Goal: Transaction & Acquisition: Obtain resource

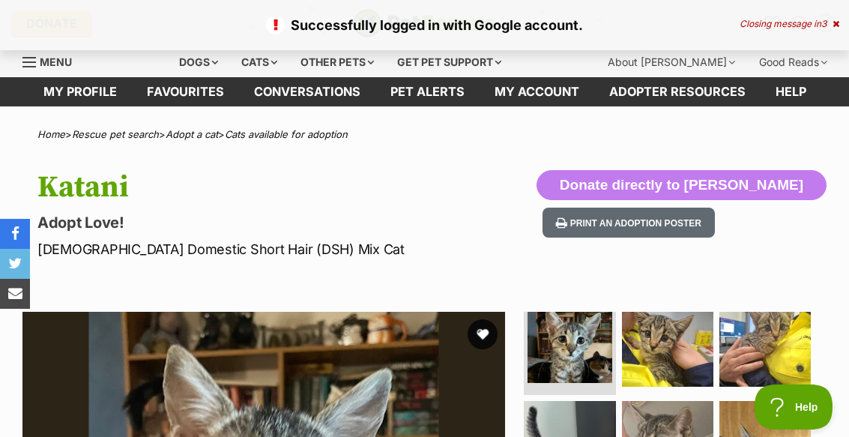
scroll to position [21, 0]
click at [488, 335] on button "favourite" at bounding box center [482, 334] width 30 height 30
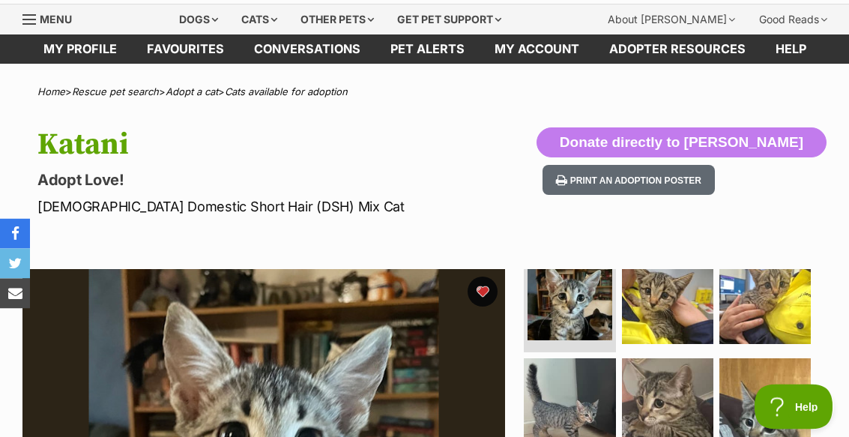
scroll to position [0, 0]
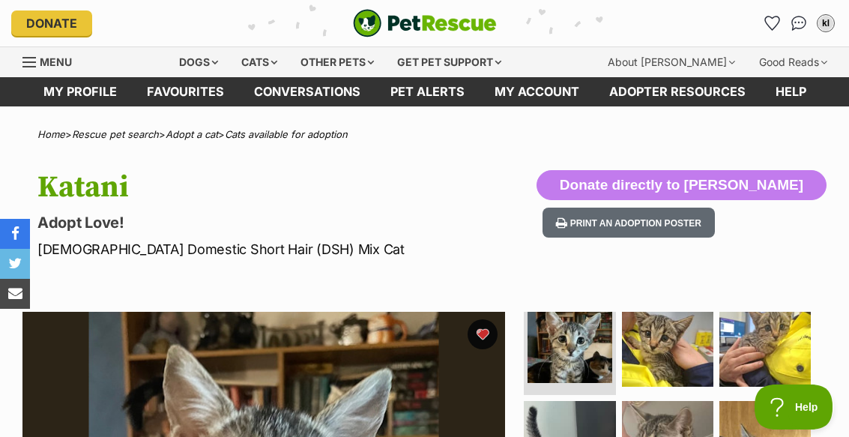
click at [263, 70] on div "Cats" at bounding box center [259, 62] width 57 height 30
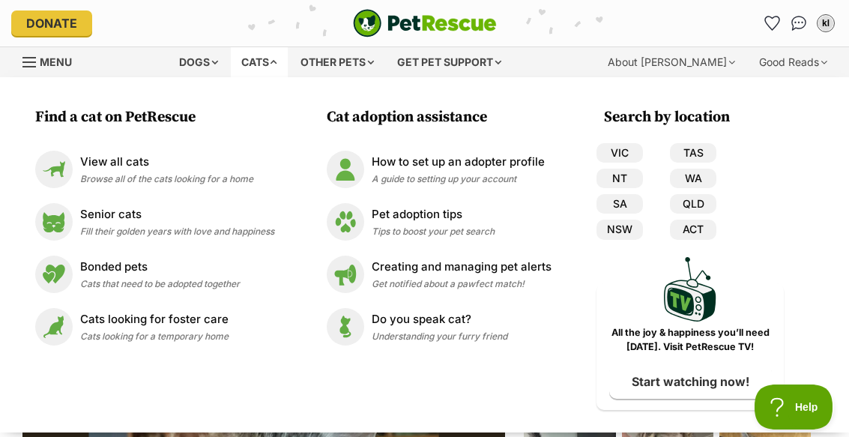
click at [80, 160] on p "View all cats" at bounding box center [166, 162] width 173 height 17
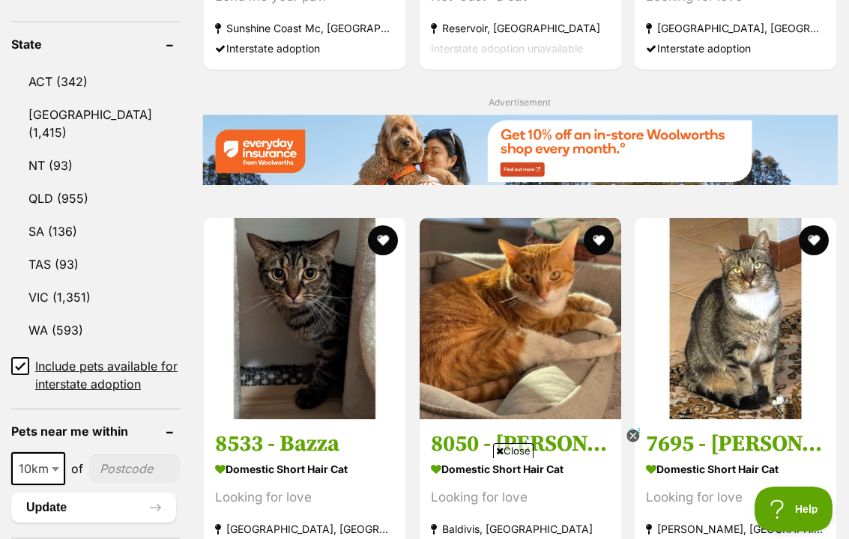
scroll to position [822, 0]
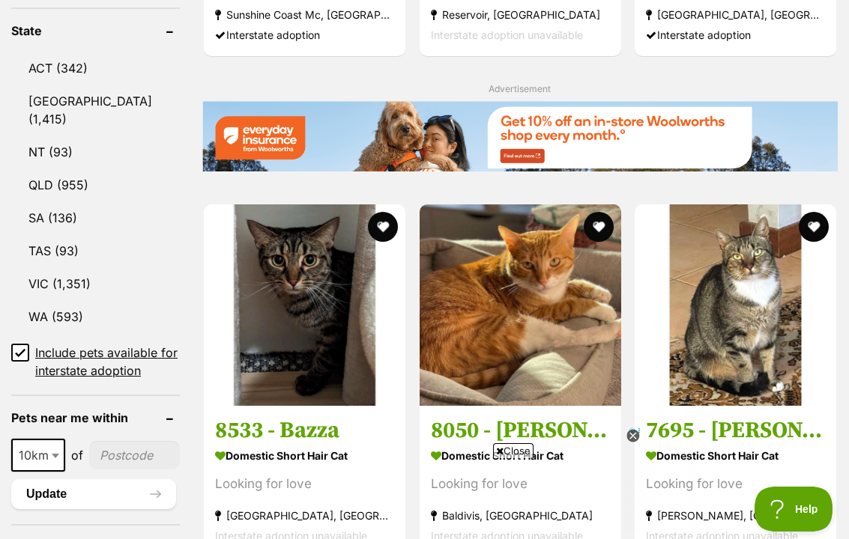
click at [62, 325] on link "WA (593)" at bounding box center [95, 316] width 169 height 31
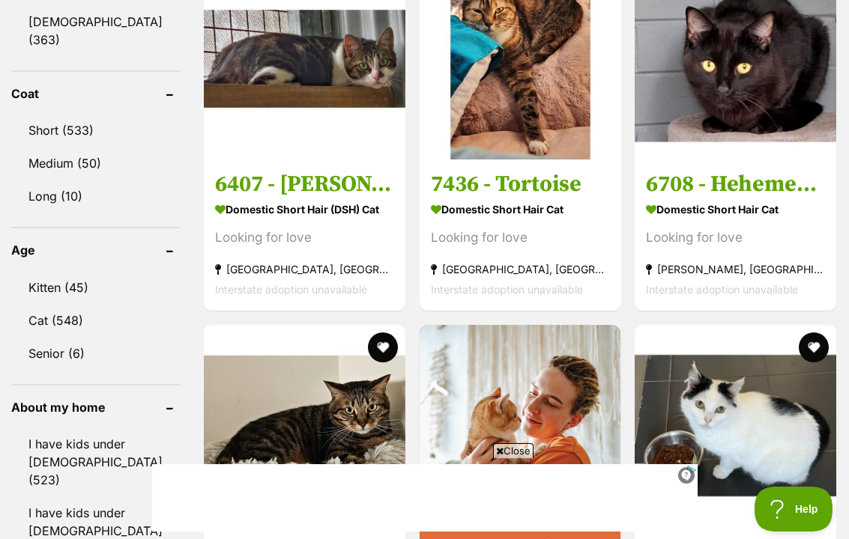
scroll to position [1439, 0]
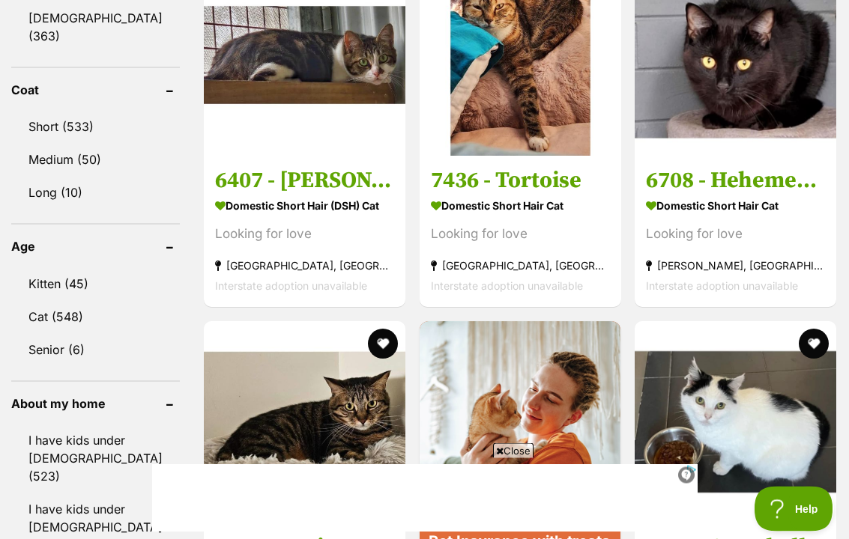
click at [55, 285] on link "Kitten (45)" at bounding box center [95, 284] width 169 height 31
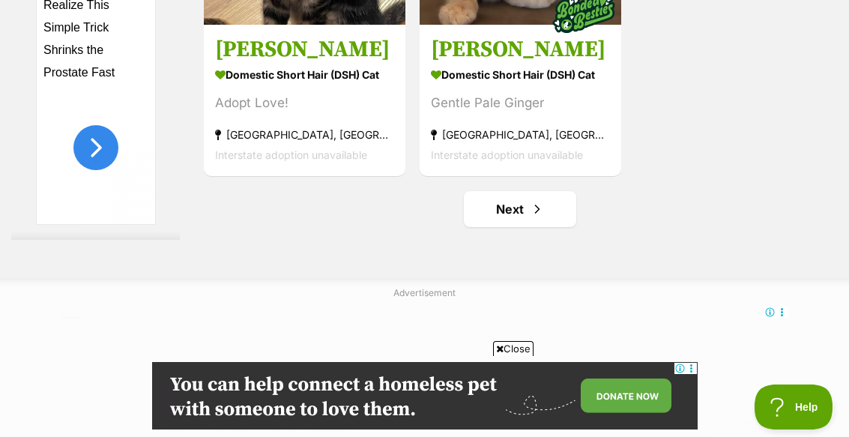
scroll to position [3038, 0]
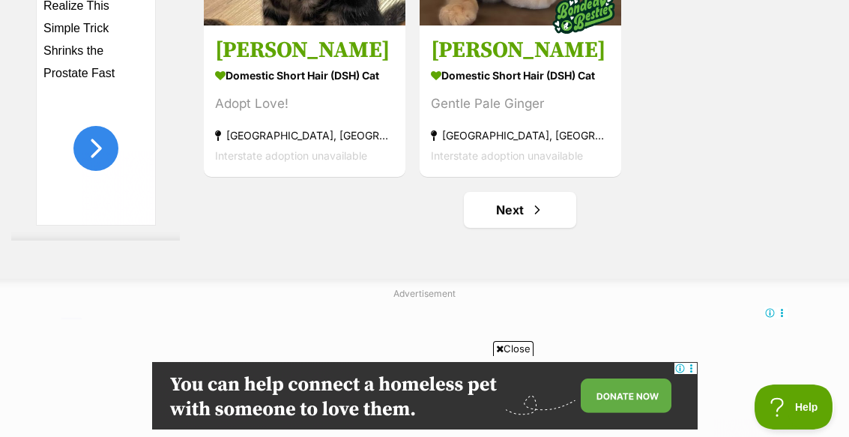
click at [529, 228] on link "Next" at bounding box center [520, 210] width 112 height 36
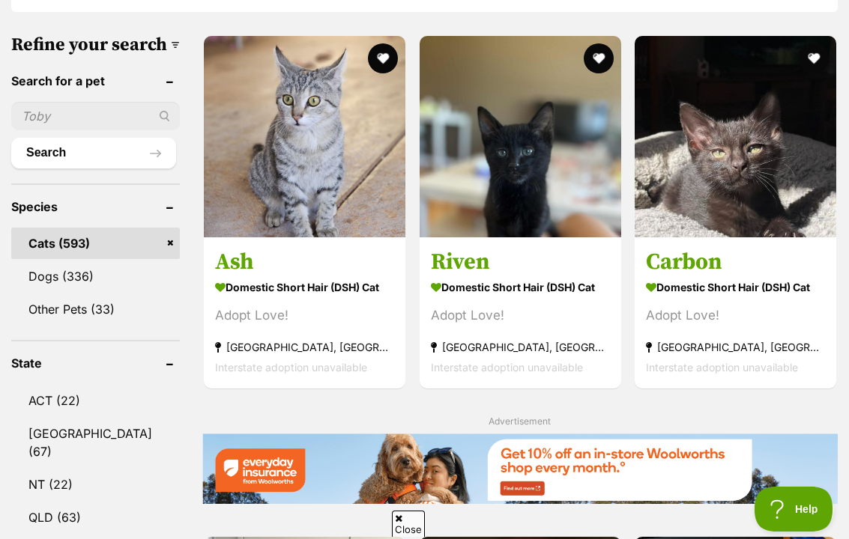
click at [822, 56] on button "favourite" at bounding box center [813, 58] width 30 height 30
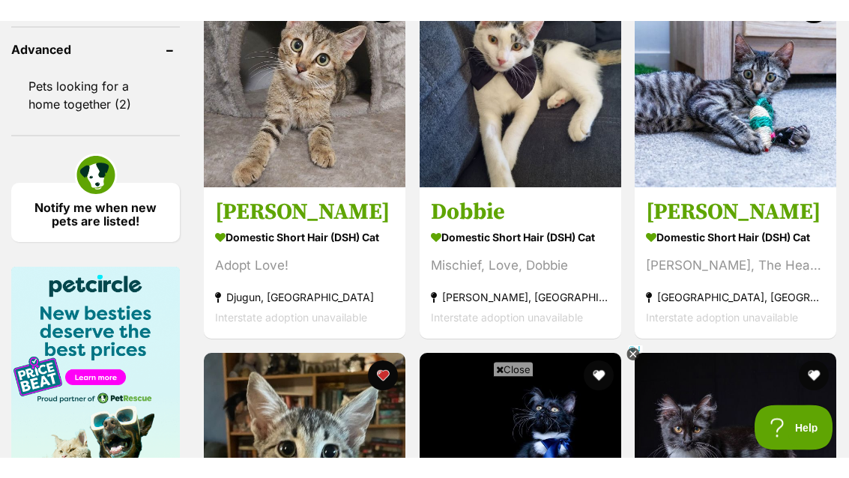
scroll to position [2164, 0]
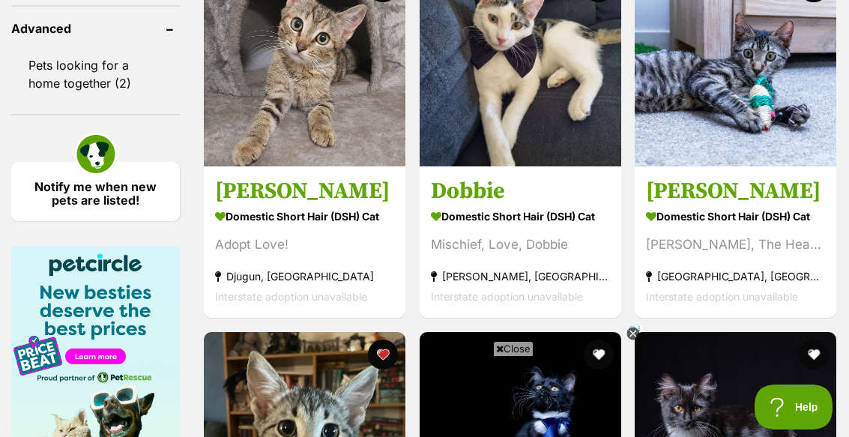
click at [631, 330] on icon at bounding box center [632, 333] width 13 height 13
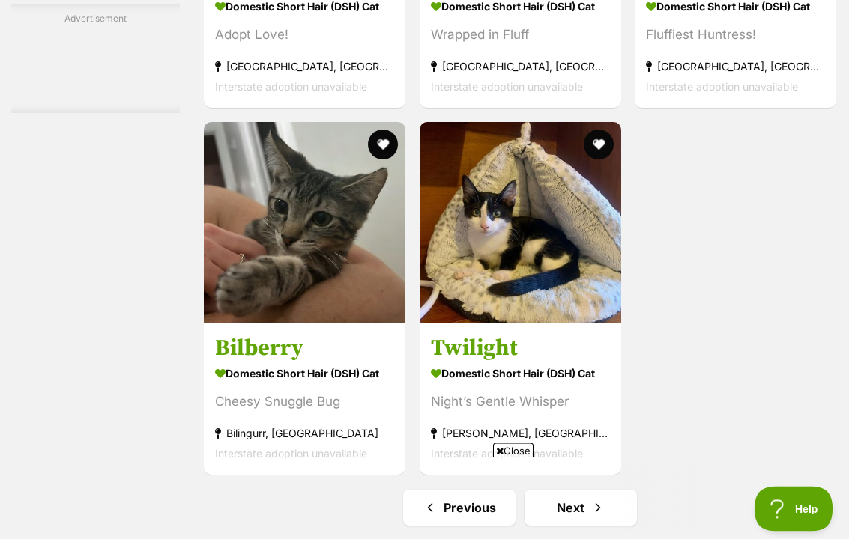
scroll to position [2905, 0]
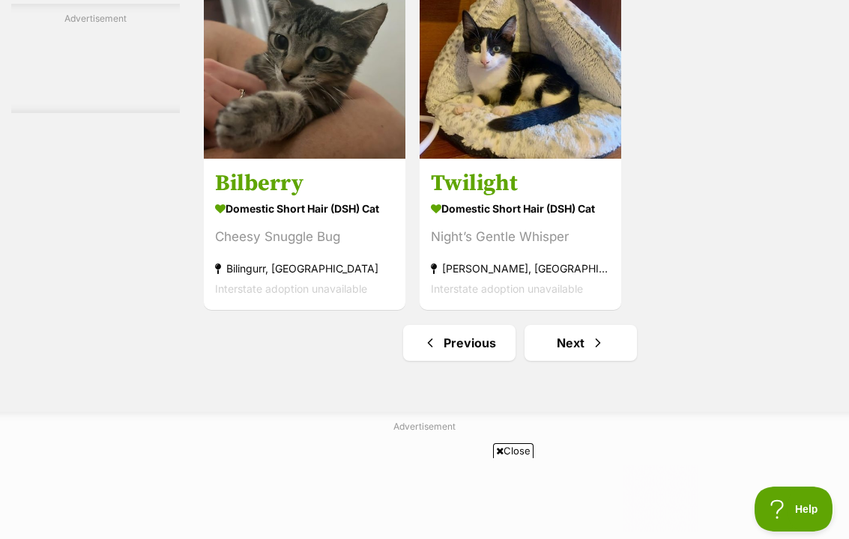
click at [590, 352] on span "Next page" at bounding box center [597, 343] width 15 height 18
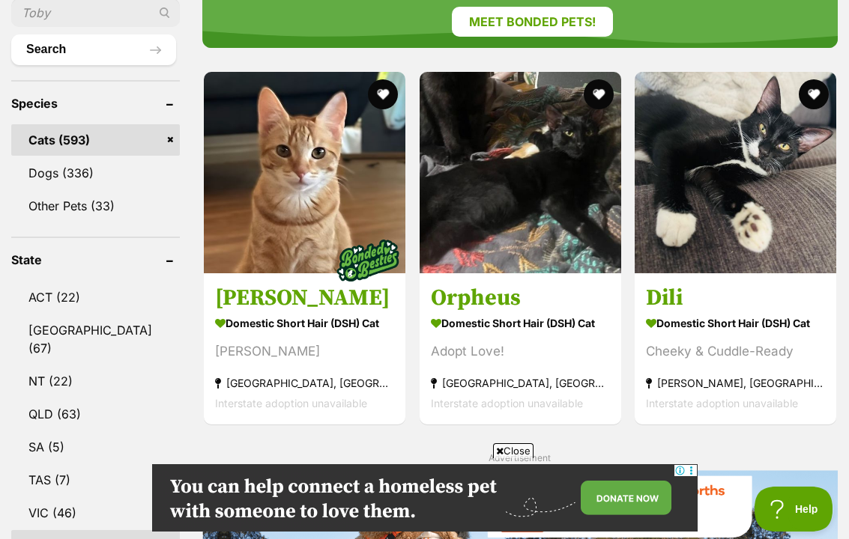
click at [566, 301] on h3 "Orpheus" at bounding box center [520, 299] width 179 height 28
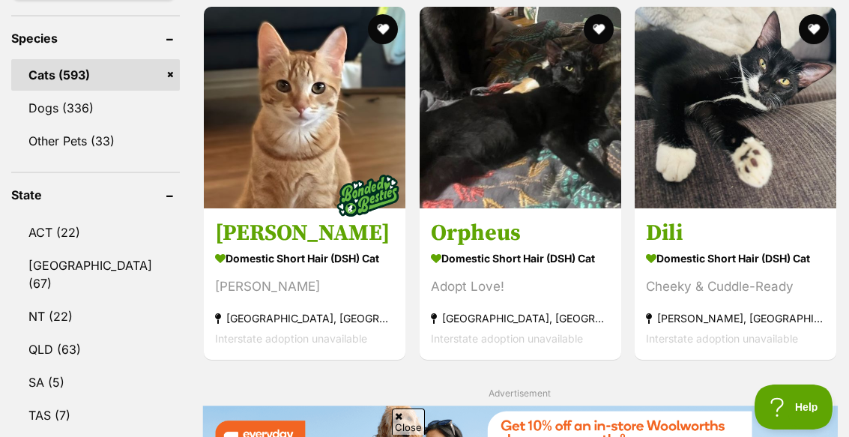
click at [589, 35] on button "favourite" at bounding box center [598, 29] width 30 height 30
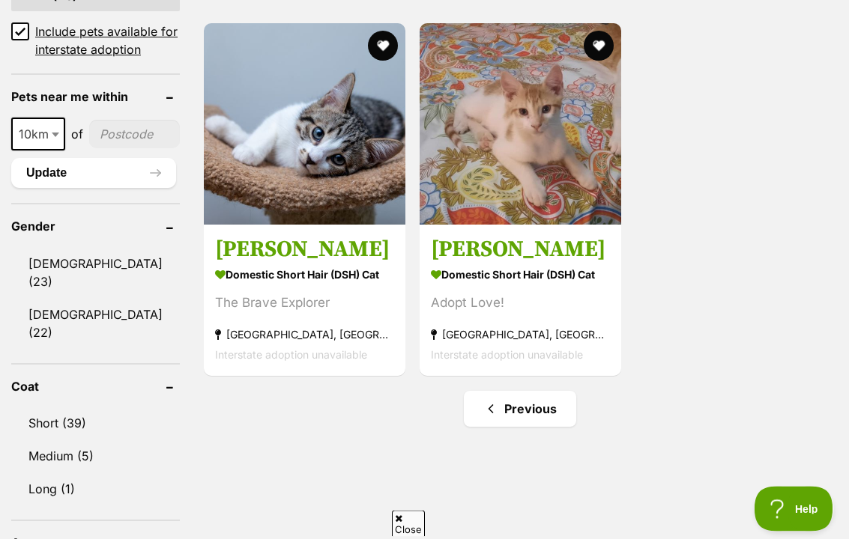
scroll to position [1144, 0]
click at [564, 264] on h3 "Ayres" at bounding box center [520, 249] width 179 height 28
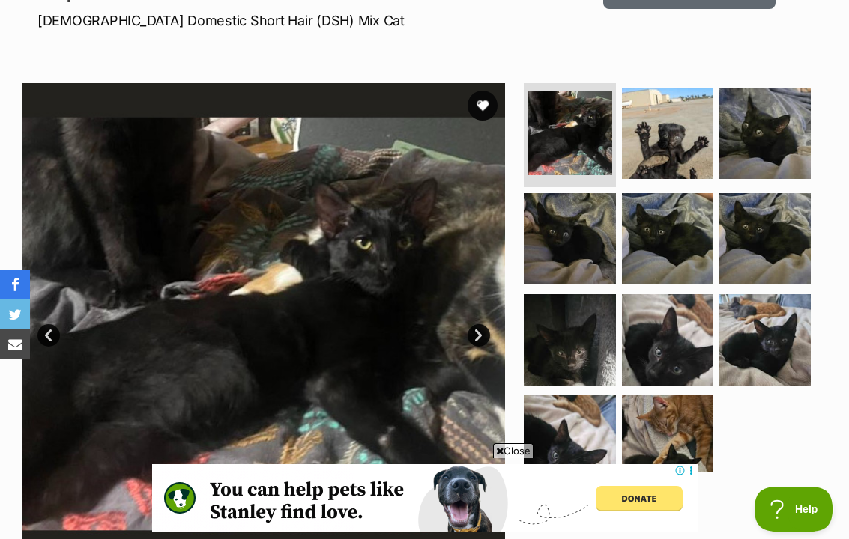
click at [679, 167] on img at bounding box center [667, 133] width 91 height 91
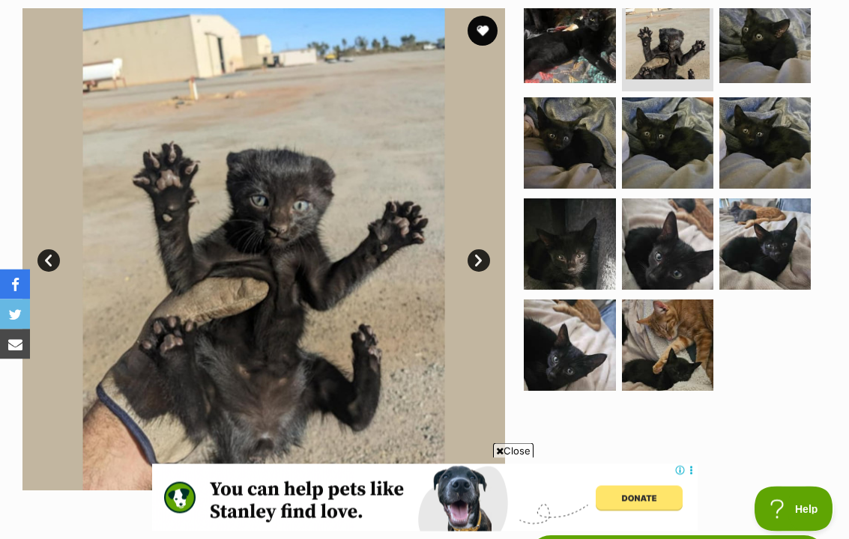
scroll to position [303, 0]
click at [682, 259] on img at bounding box center [667, 243] width 91 height 91
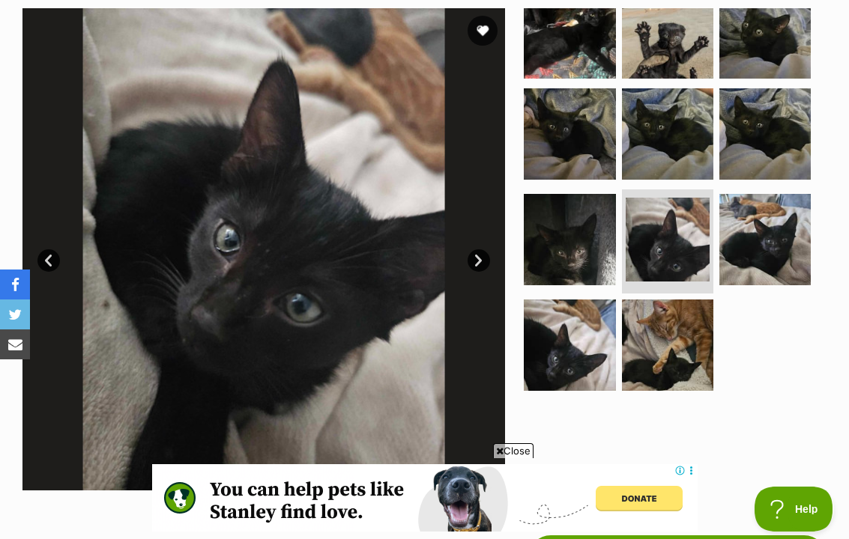
click at [589, 335] on img at bounding box center [568, 345] width 91 height 91
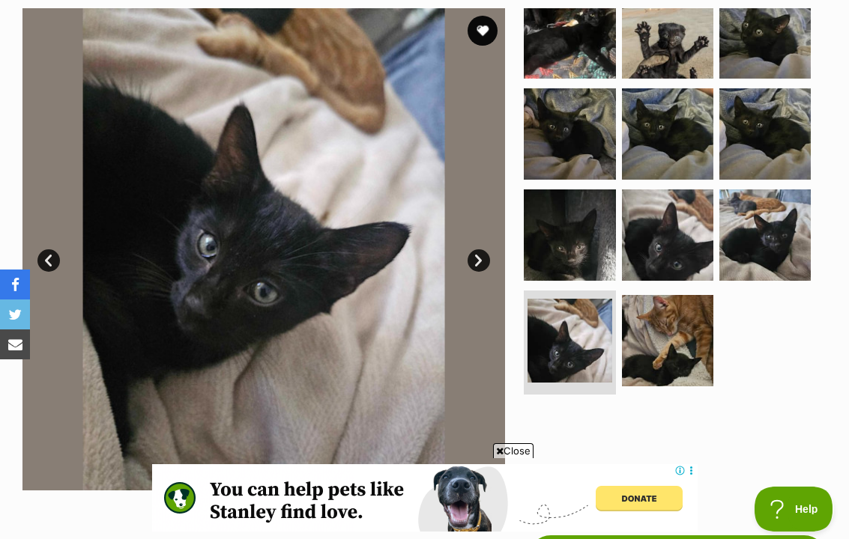
click at [782, 258] on img at bounding box center [764, 234] width 91 height 91
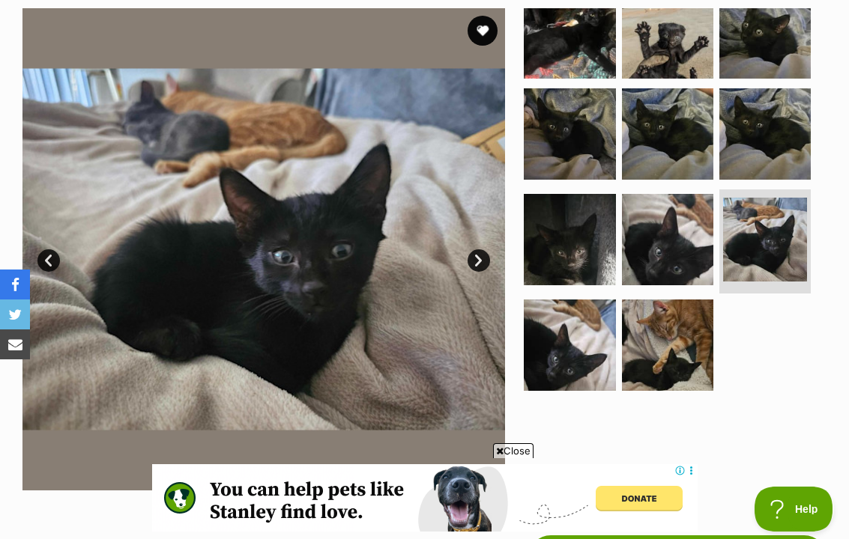
click at [564, 224] on img at bounding box center [568, 239] width 91 height 91
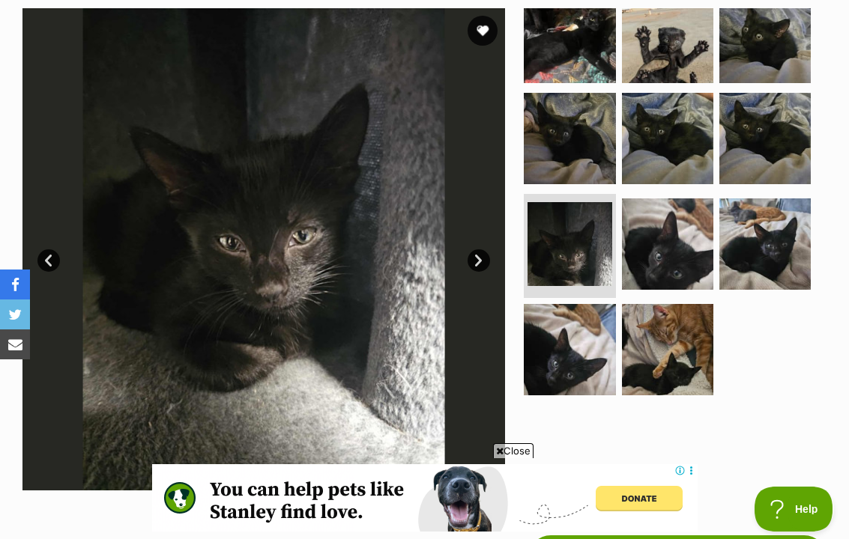
click at [575, 144] on img at bounding box center [568, 138] width 91 height 91
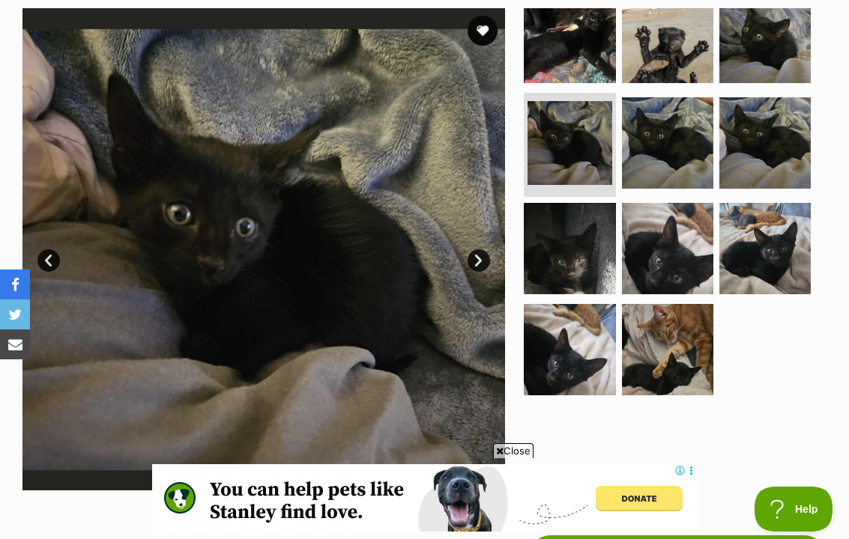
click at [655, 159] on img at bounding box center [667, 142] width 91 height 91
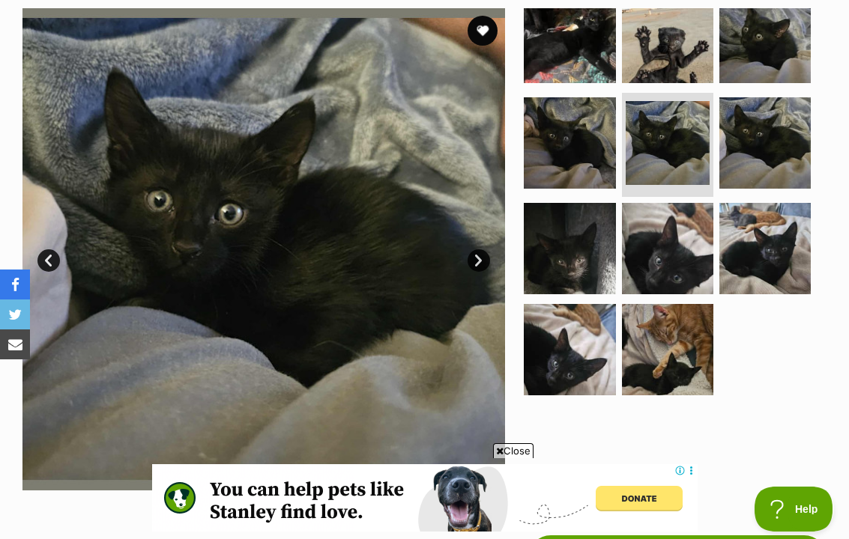
click at [613, 57] on img at bounding box center [568, 37] width 91 height 91
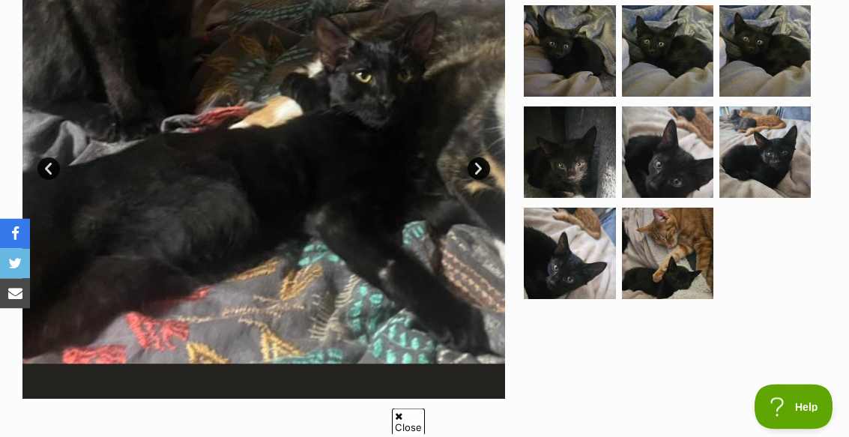
scroll to position [0, 0]
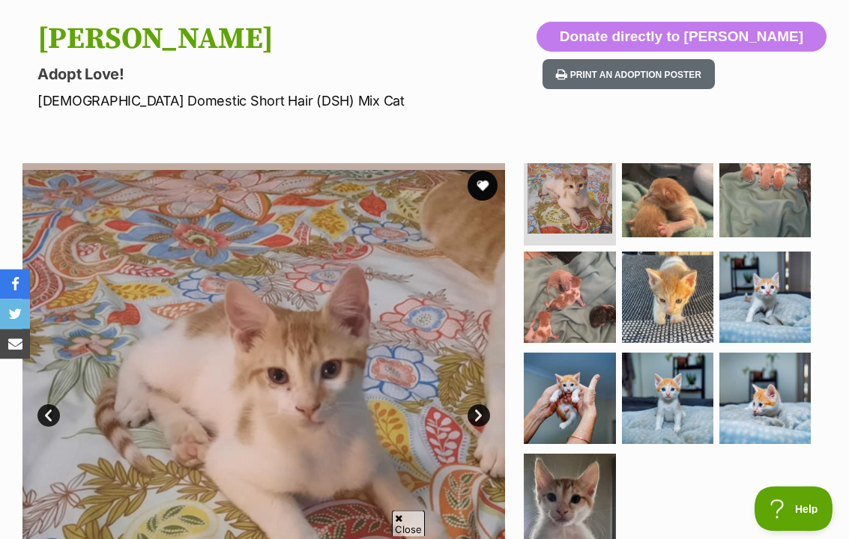
scroll to position [21, 0]
click at [685, 305] on img at bounding box center [667, 297] width 91 height 91
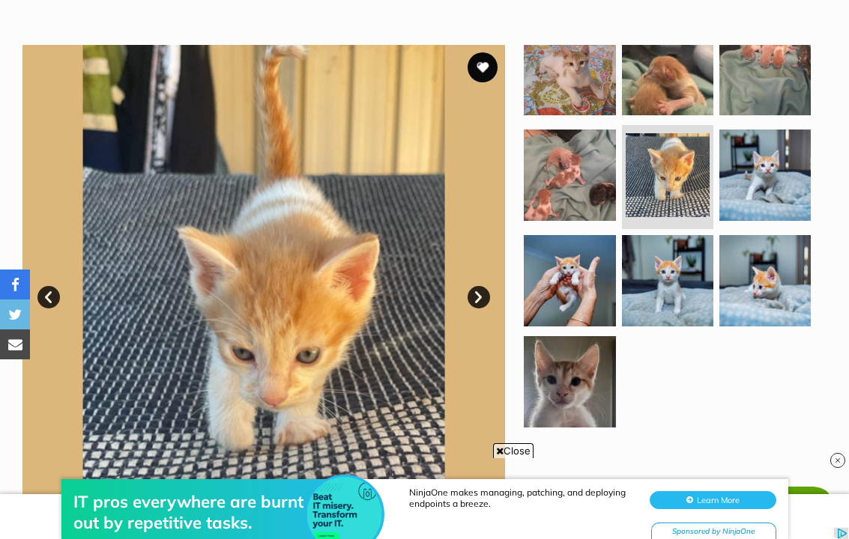
scroll to position [0, 0]
click at [582, 377] on img at bounding box center [568, 381] width 91 height 91
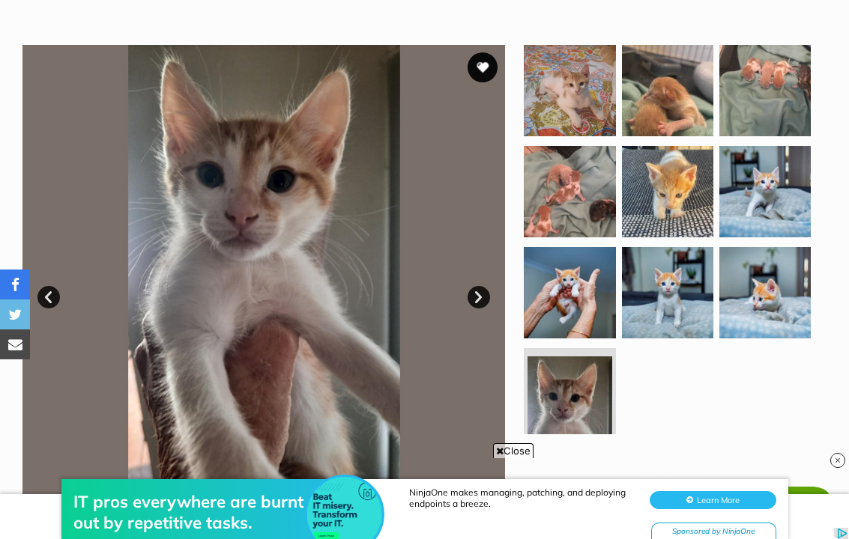
click at [598, 222] on img at bounding box center [568, 191] width 91 height 91
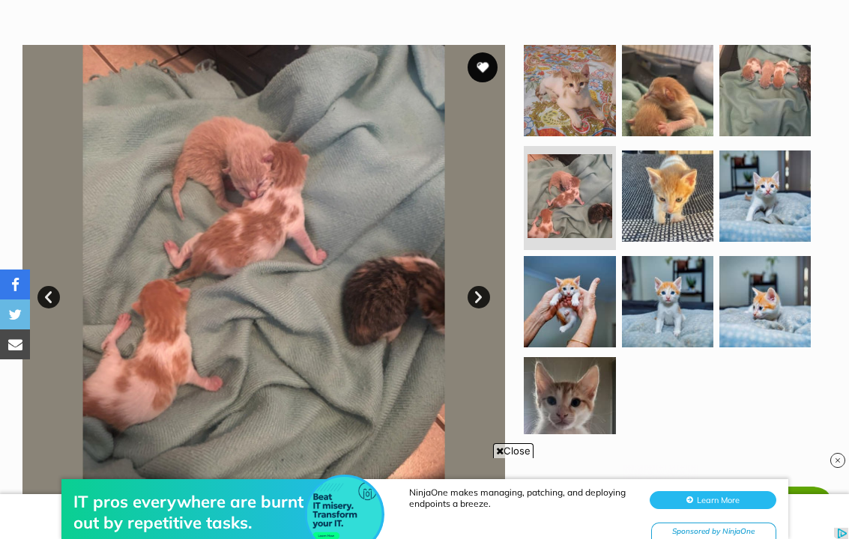
click at [780, 118] on img at bounding box center [764, 90] width 91 height 91
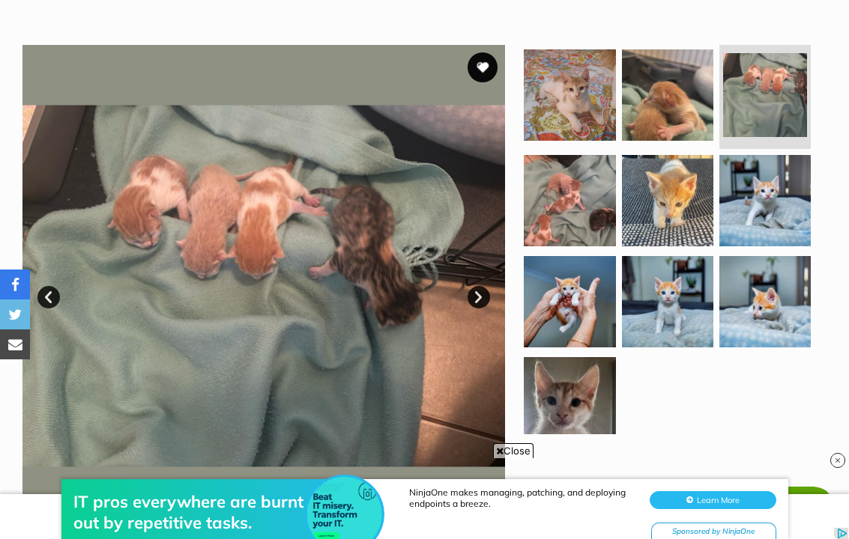
click at [791, 217] on img at bounding box center [764, 200] width 91 height 91
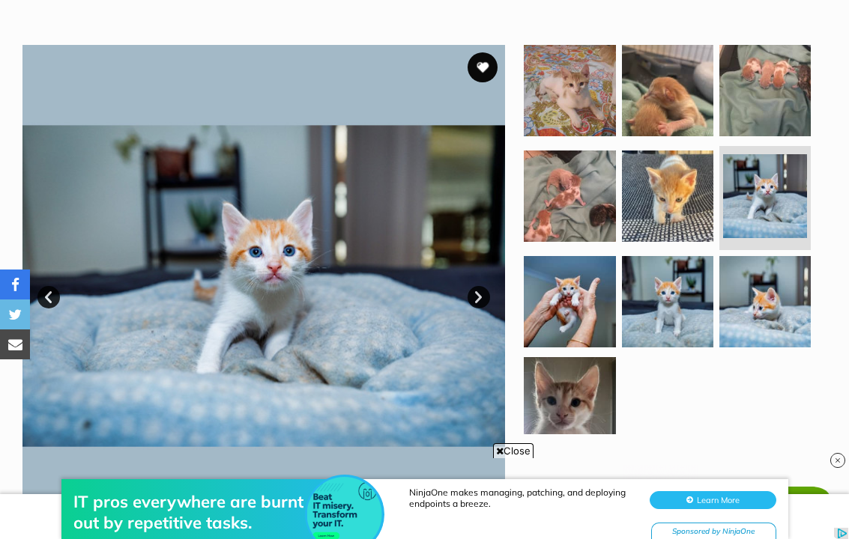
click at [679, 297] on img at bounding box center [667, 301] width 91 height 91
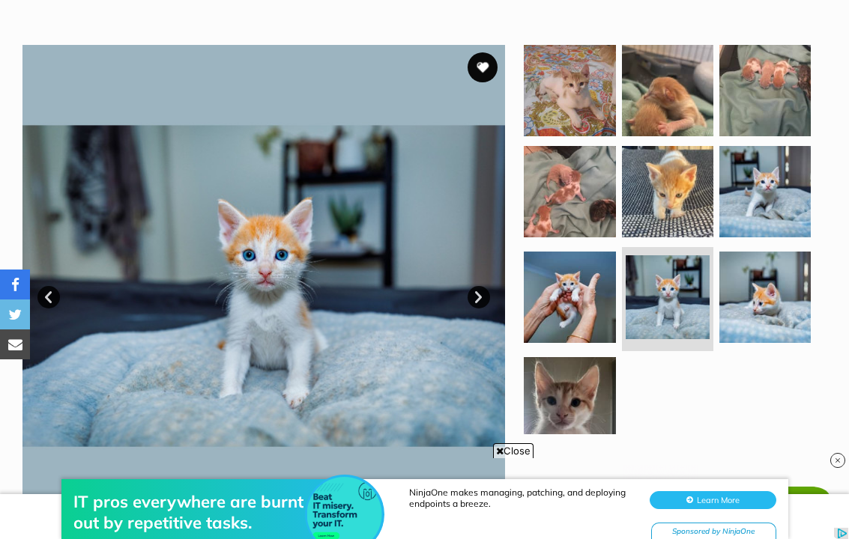
click at [762, 300] on img at bounding box center [764, 297] width 91 height 91
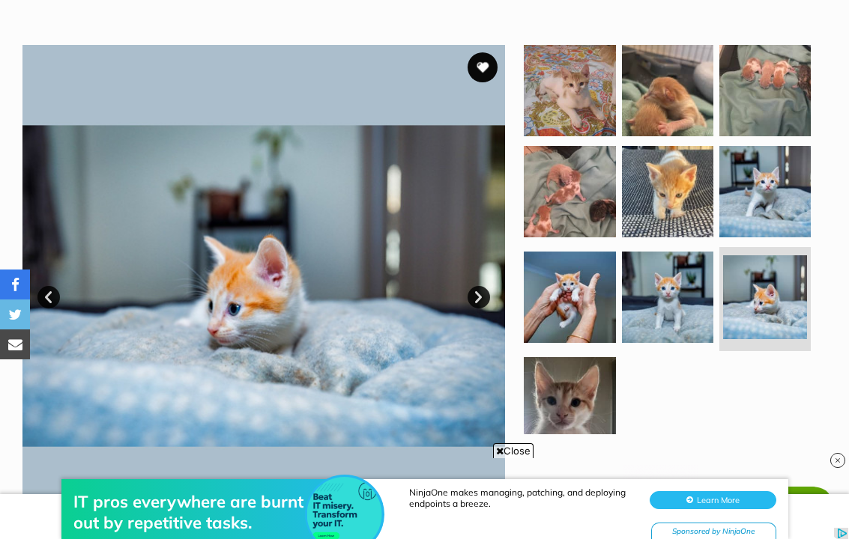
click at [564, 380] on img at bounding box center [568, 402] width 91 height 91
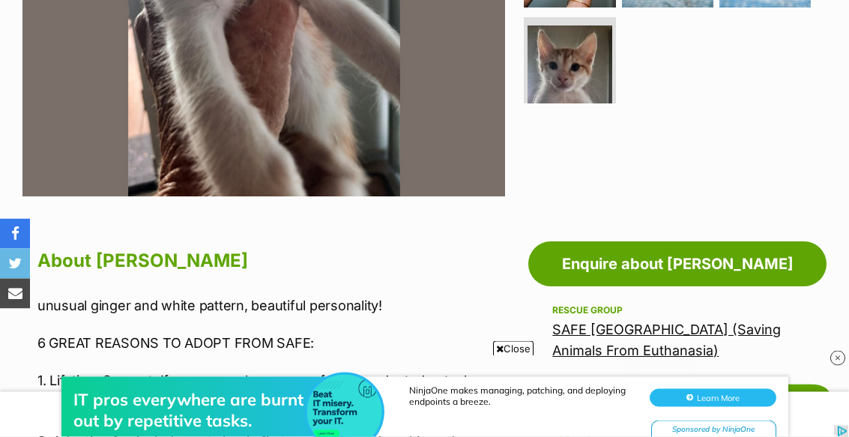
scroll to position [567, 0]
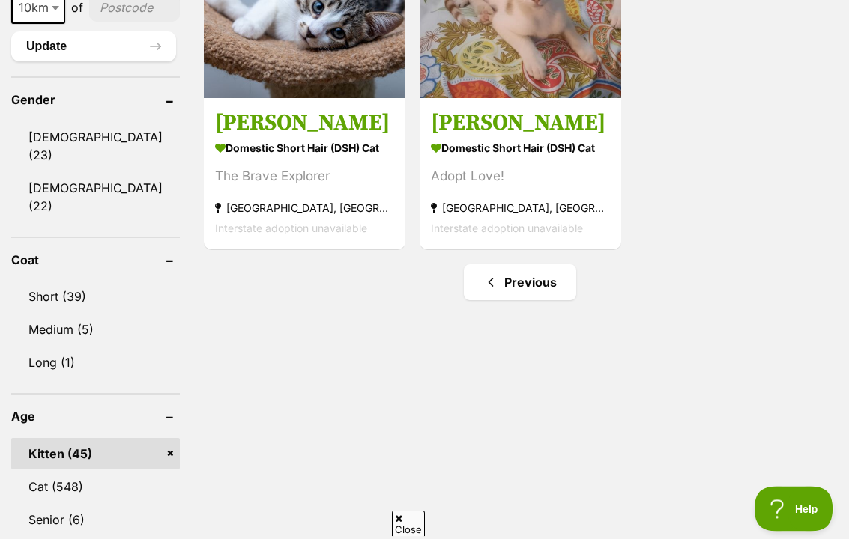
scroll to position [1270, 0]
click at [130, 436] on link "Kitten (45)" at bounding box center [95, 453] width 169 height 31
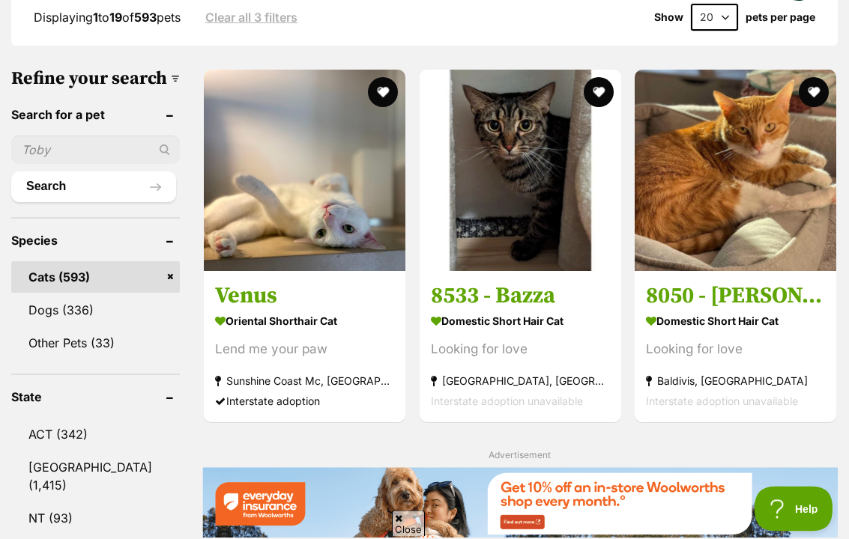
scroll to position [456, 0]
click at [223, 323] on strong "Oriental Shorthair Cat" at bounding box center [304, 321] width 179 height 22
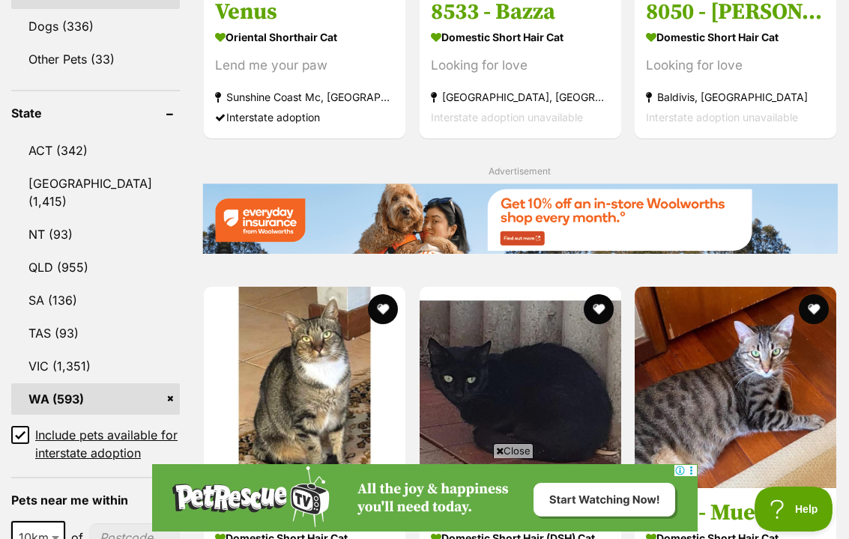
scroll to position [0, 0]
click at [52, 395] on link "WA (593)" at bounding box center [95, 398] width 169 height 31
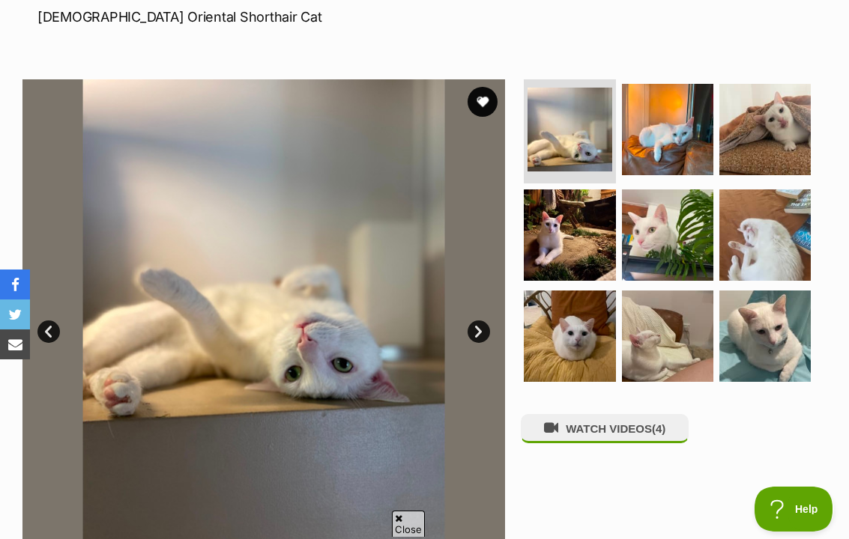
click at [588, 140] on img at bounding box center [569, 130] width 84 height 84
click at [667, 145] on img at bounding box center [667, 129] width 91 height 91
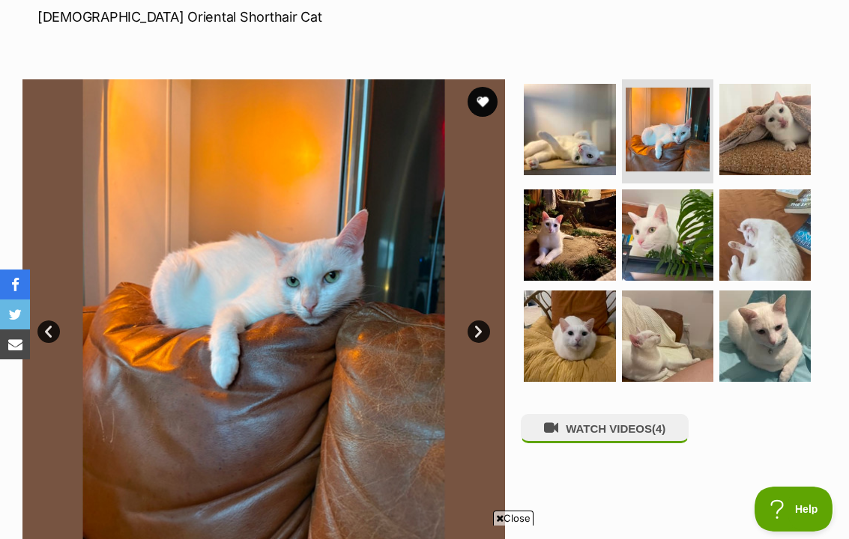
click at [766, 124] on img at bounding box center [764, 129] width 91 height 91
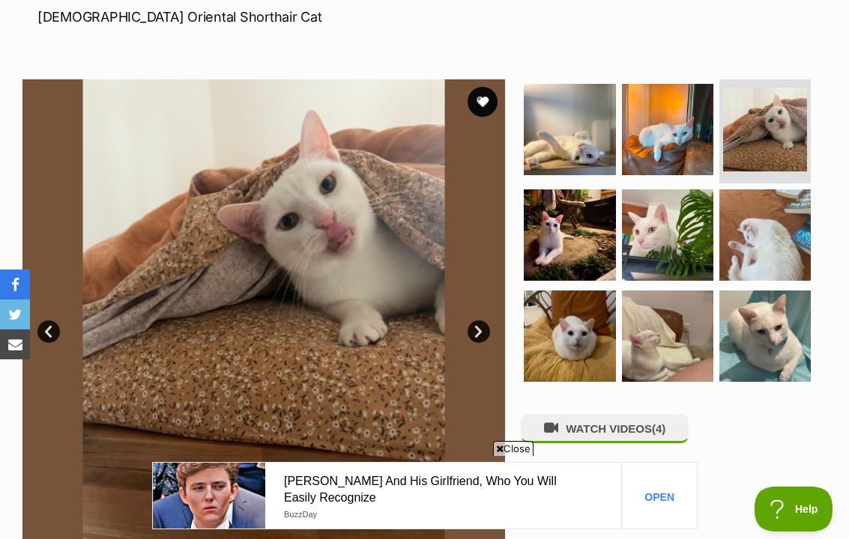
click at [583, 250] on img at bounding box center [568, 234] width 91 height 91
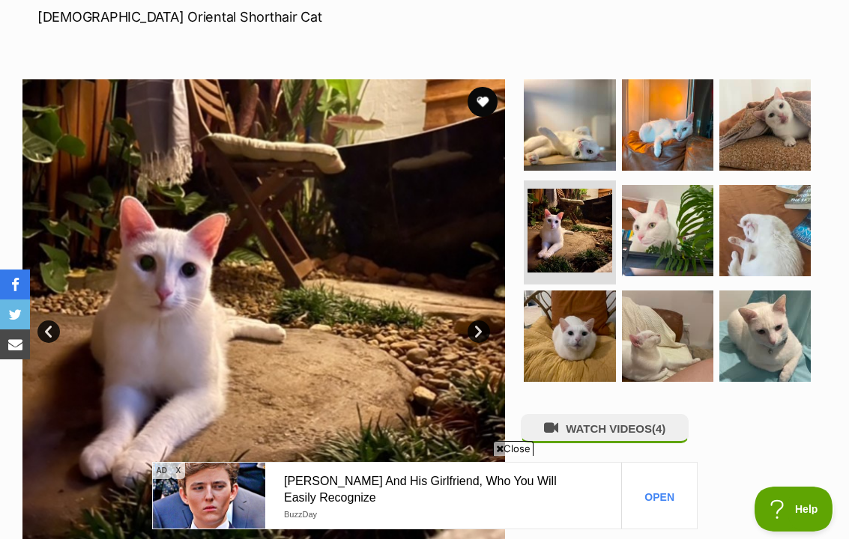
click at [658, 255] on img at bounding box center [667, 230] width 91 height 91
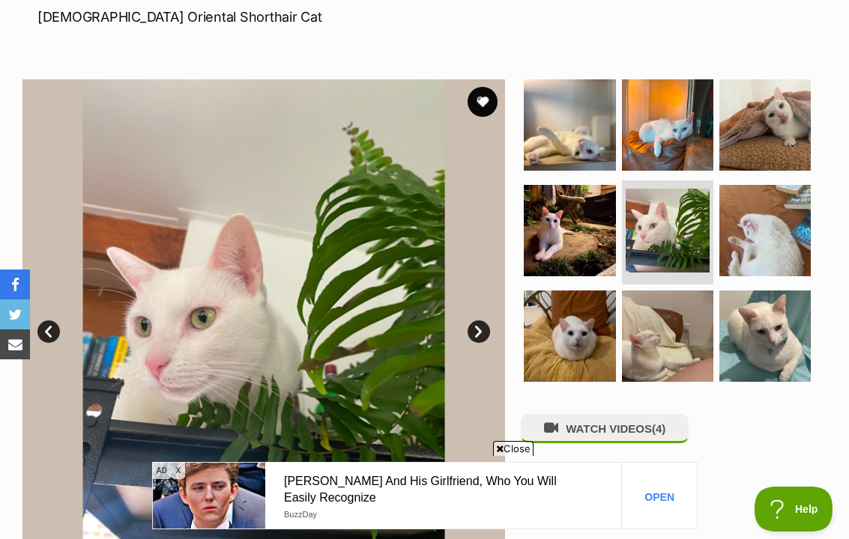
click at [783, 241] on img at bounding box center [764, 230] width 91 height 91
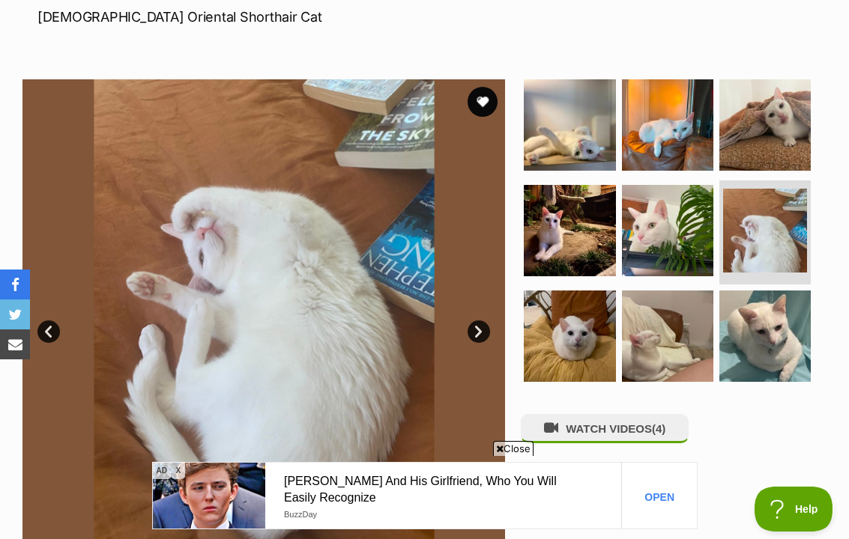
click at [610, 336] on img at bounding box center [568, 336] width 91 height 91
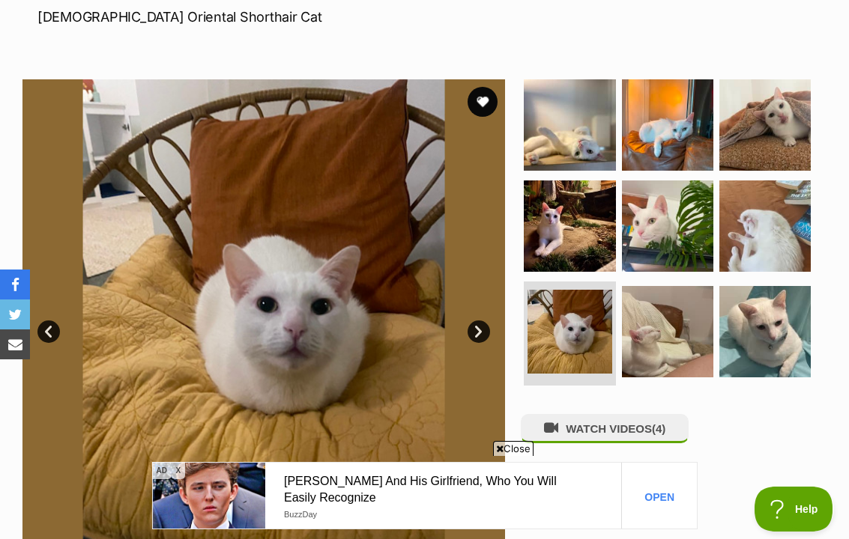
click at [696, 339] on img at bounding box center [667, 331] width 91 height 91
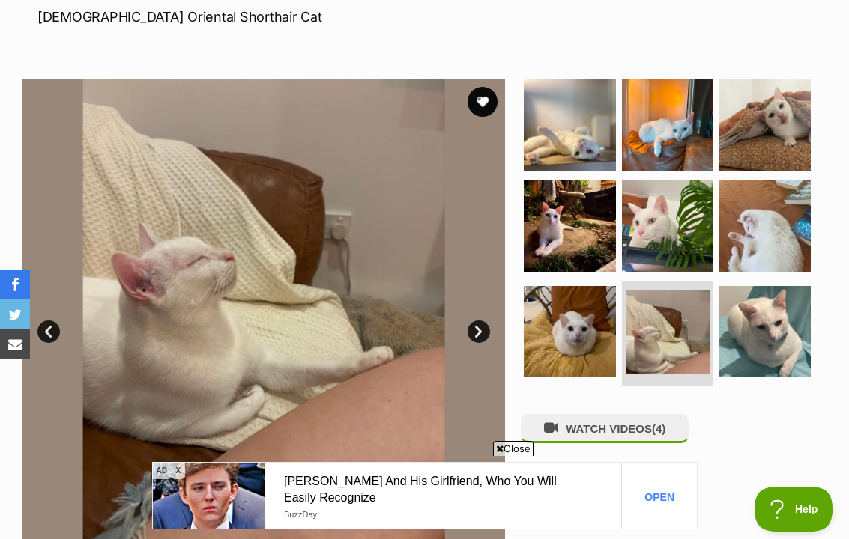
click at [779, 329] on img at bounding box center [764, 331] width 91 height 91
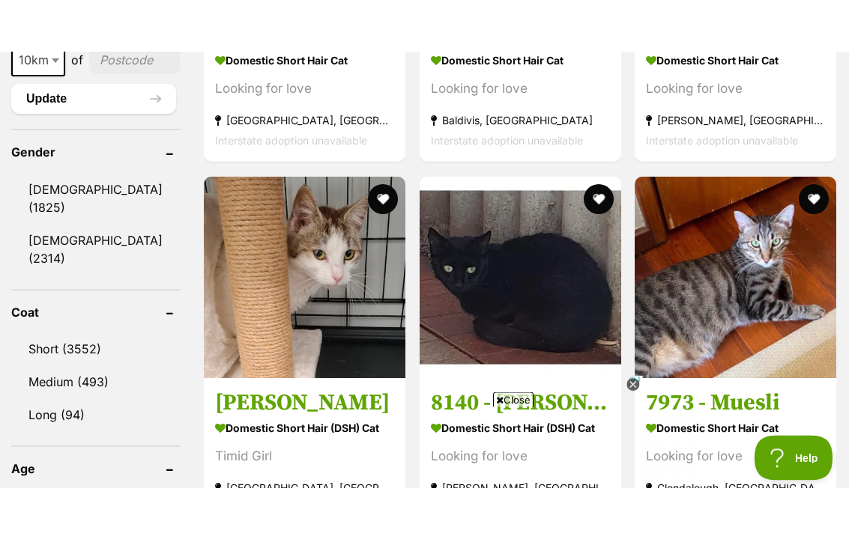
scroll to position [1264, 0]
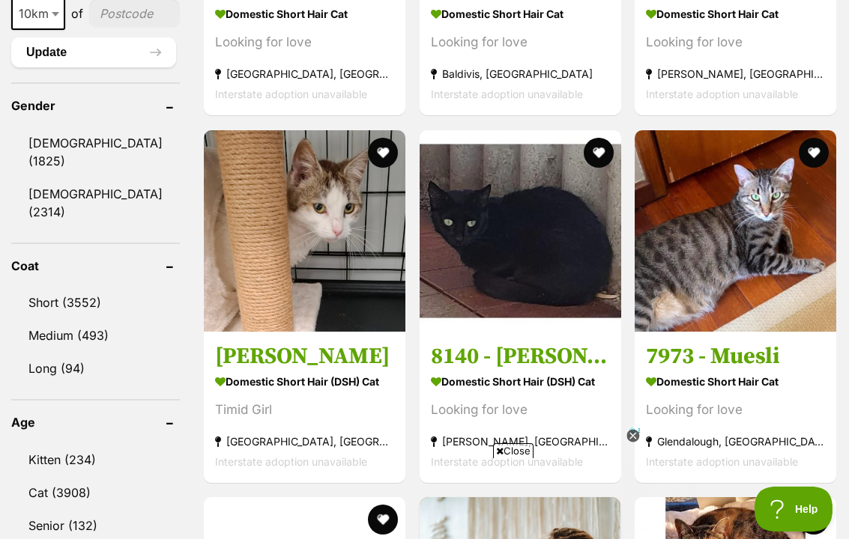
click at [632, 436] on icon at bounding box center [632, 436] width 13 height 13
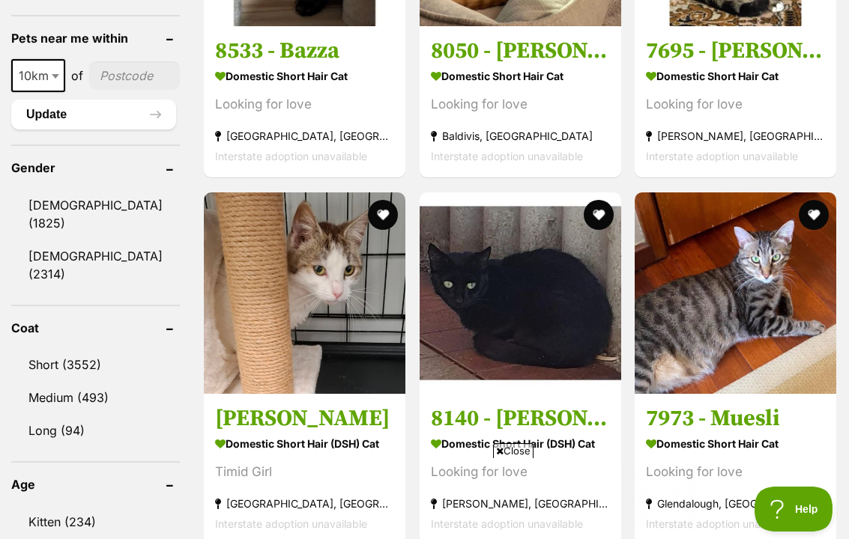
scroll to position [1206, 0]
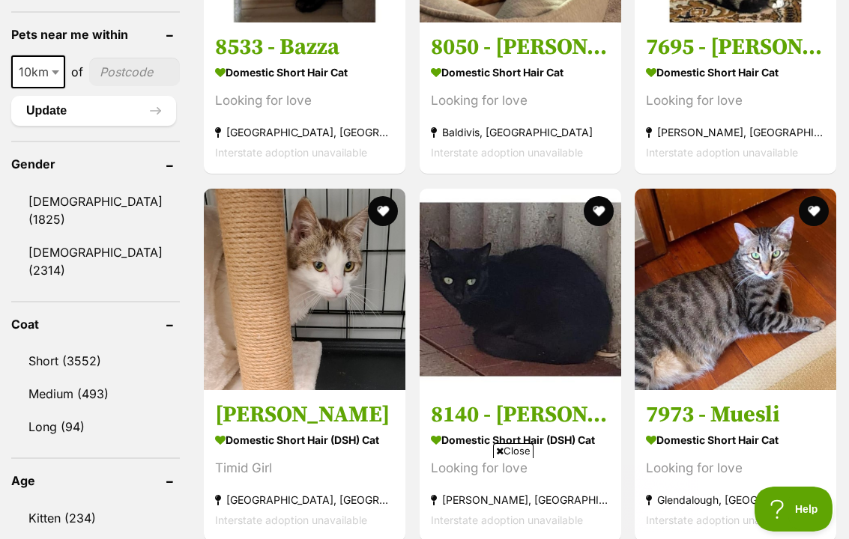
click at [48, 377] on link "Short (3552)" at bounding box center [95, 360] width 169 height 31
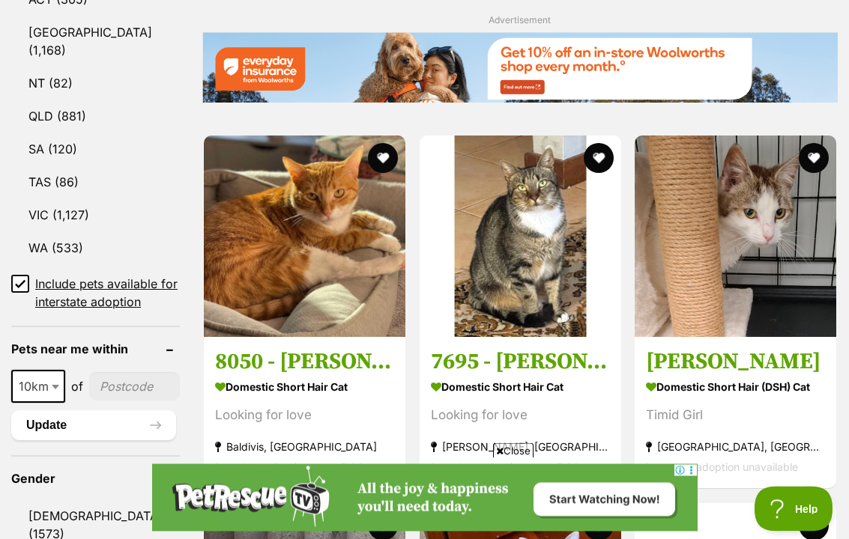
scroll to position [902, 0]
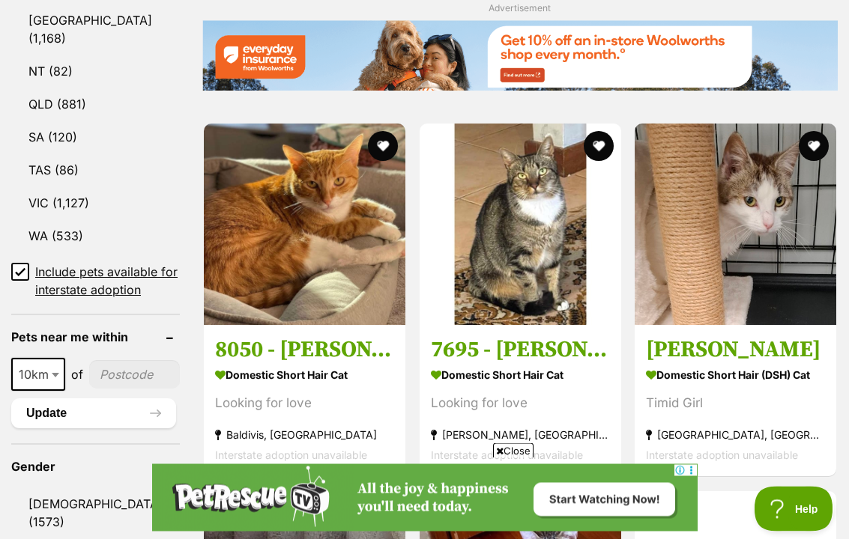
click at [45, 242] on link "WA (533)" at bounding box center [95, 236] width 169 height 31
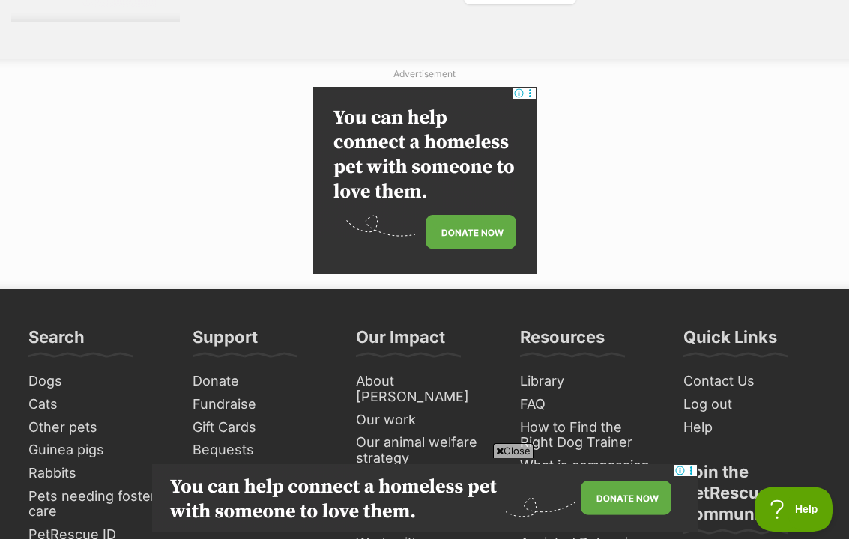
scroll to position [3262, 0]
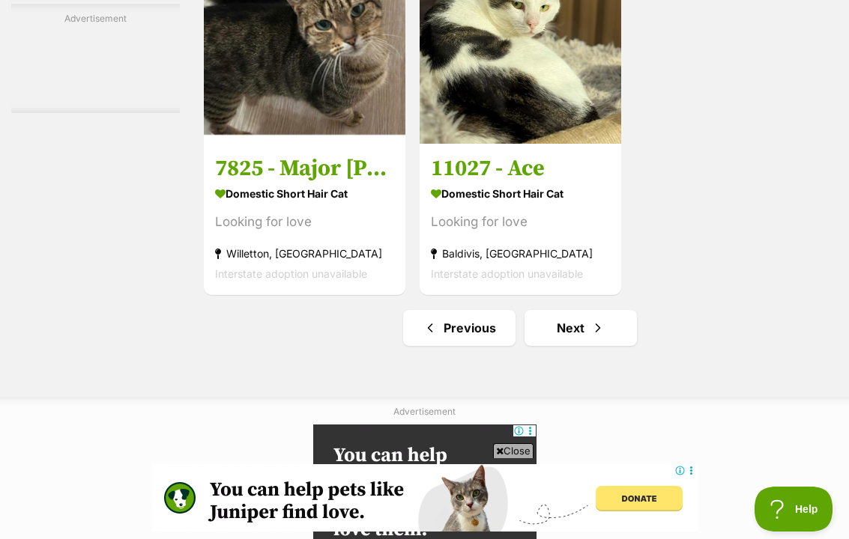
scroll to position [2940, 0]
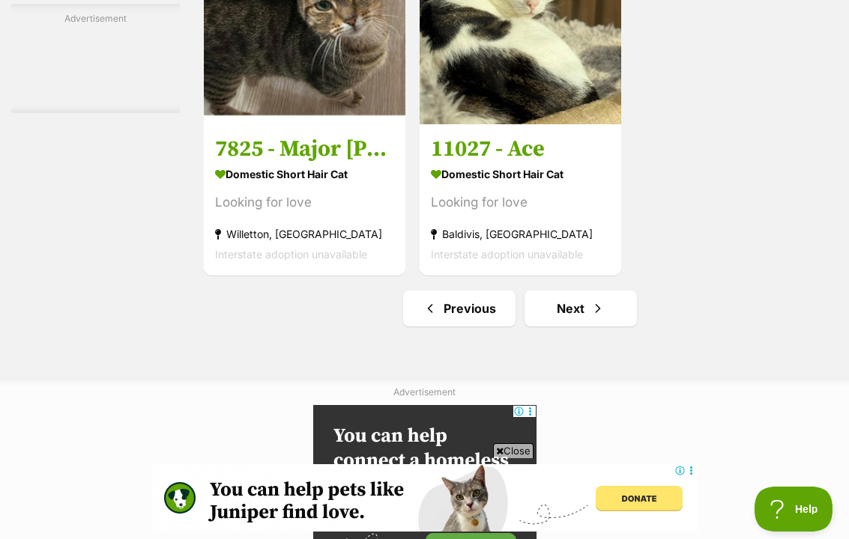
click at [590, 318] on span "Next page" at bounding box center [597, 309] width 15 height 18
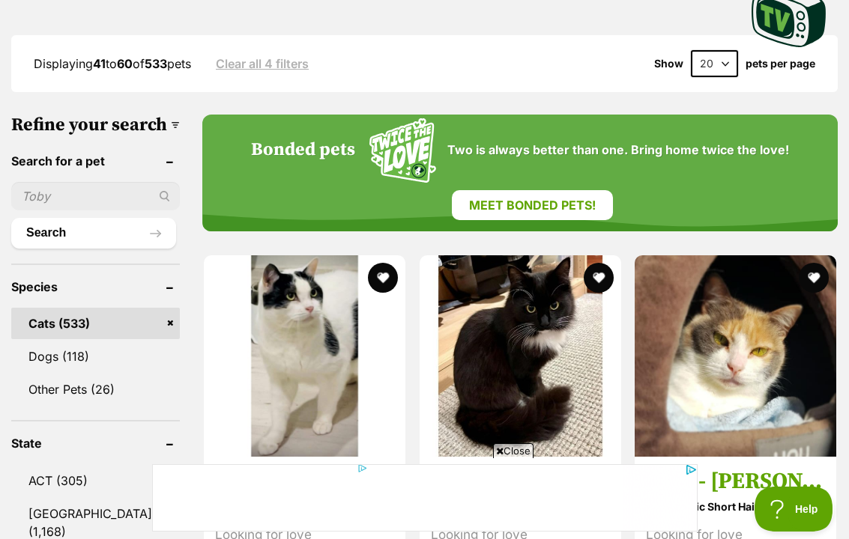
scroll to position [409, 0]
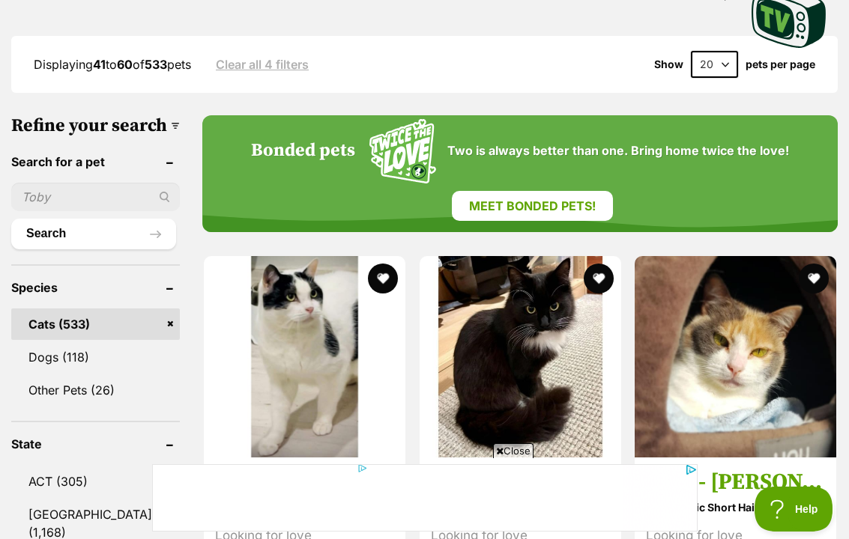
click at [726, 70] on select "20 40 60" at bounding box center [714, 64] width 47 height 27
select select "60"
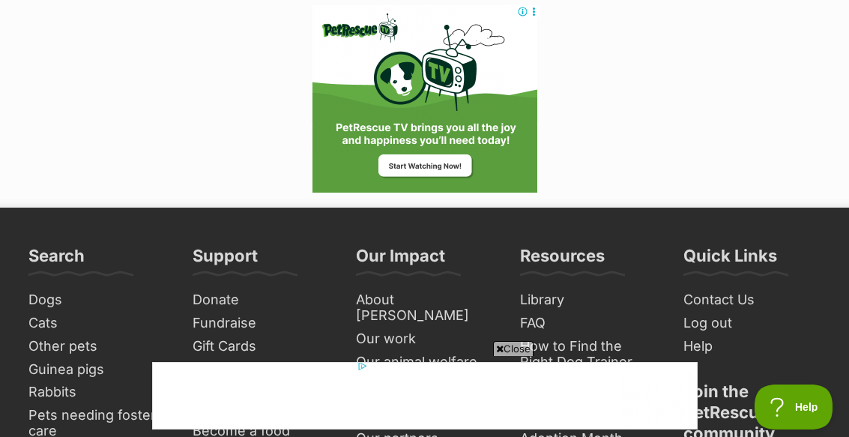
scroll to position [8103, 0]
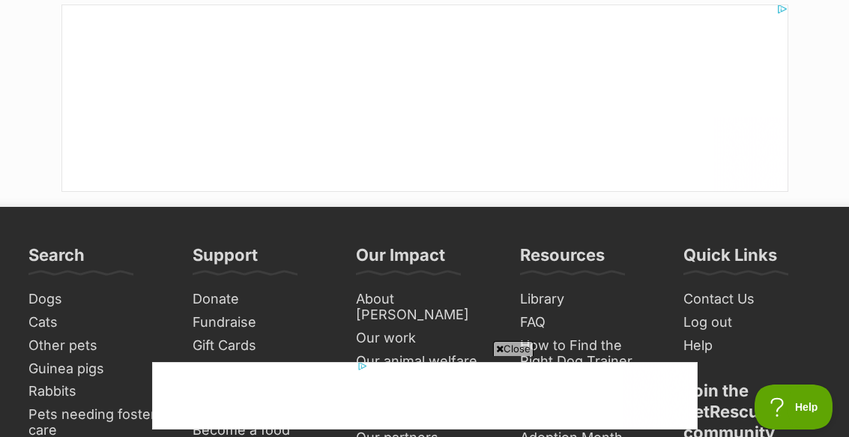
scroll to position [8086, 0]
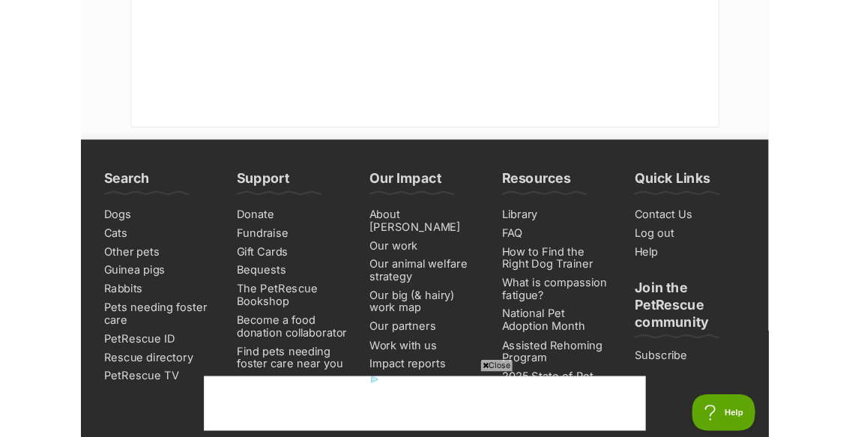
scroll to position [8270, 0]
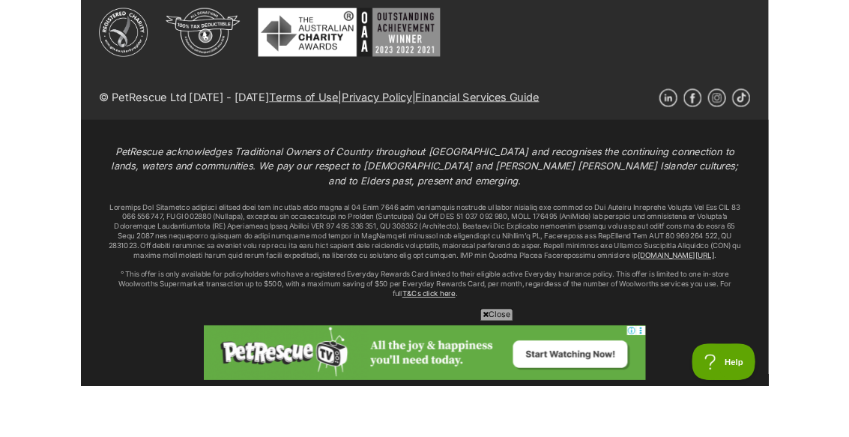
scroll to position [8280, 0]
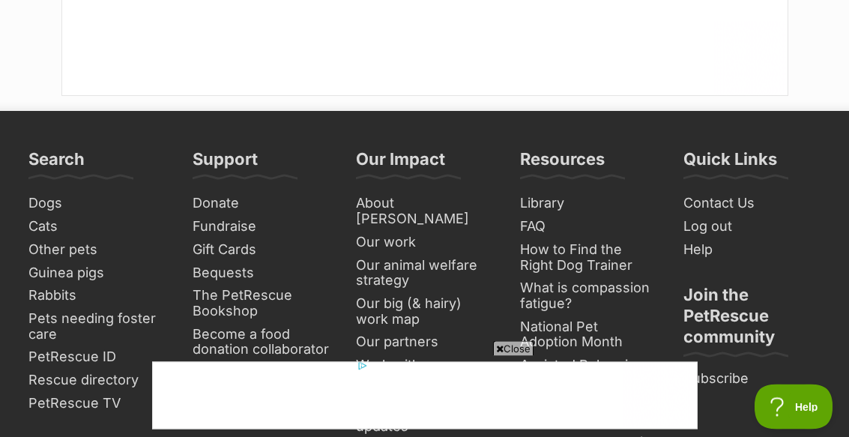
scroll to position [8160, 0]
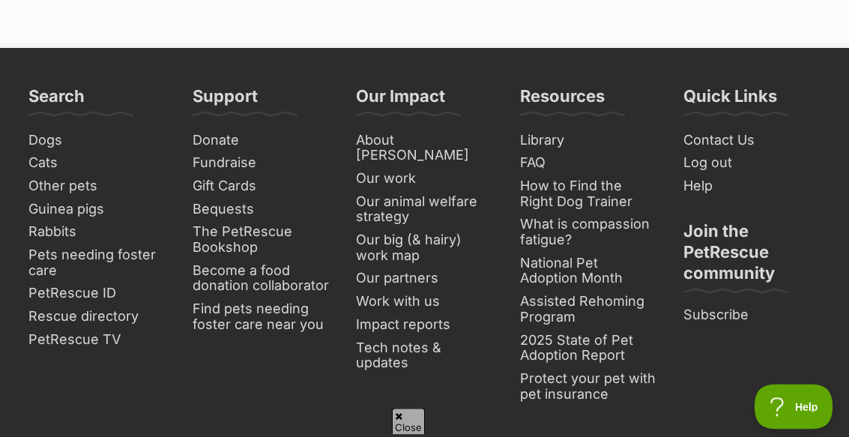
scroll to position [8150, 0]
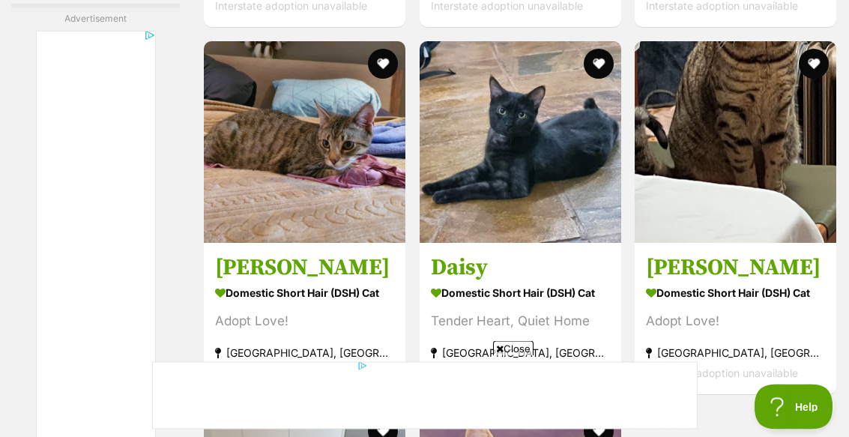
scroll to position [6631, 0]
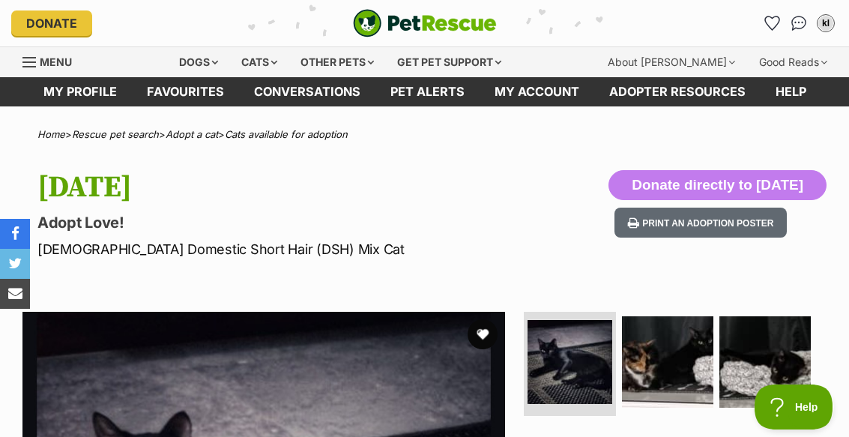
click at [271, 62] on div "Cats" at bounding box center [259, 62] width 57 height 30
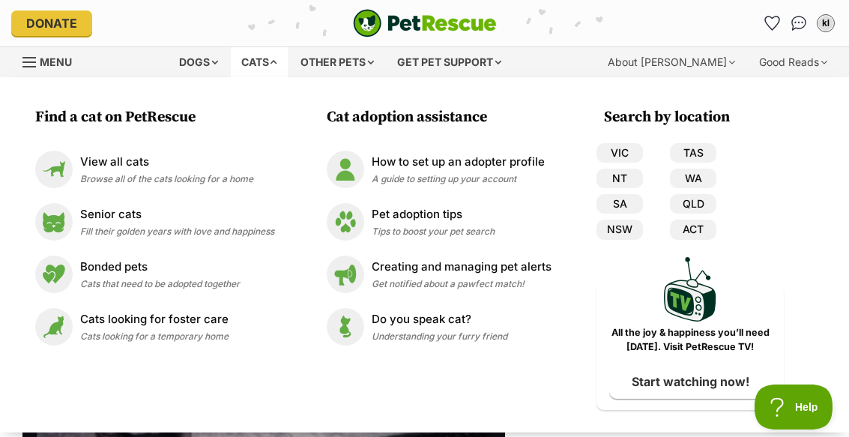
click at [66, 173] on img at bounding box center [53, 169] width 37 height 37
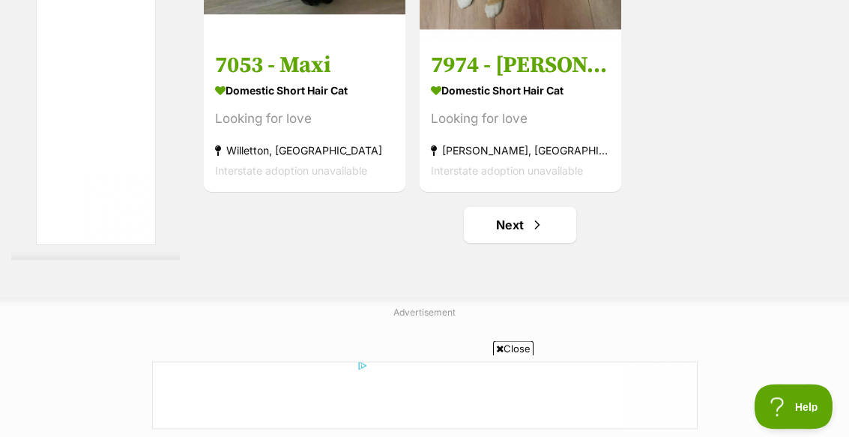
scroll to position [3023, 0]
click at [540, 243] on link "Next" at bounding box center [520, 225] width 112 height 36
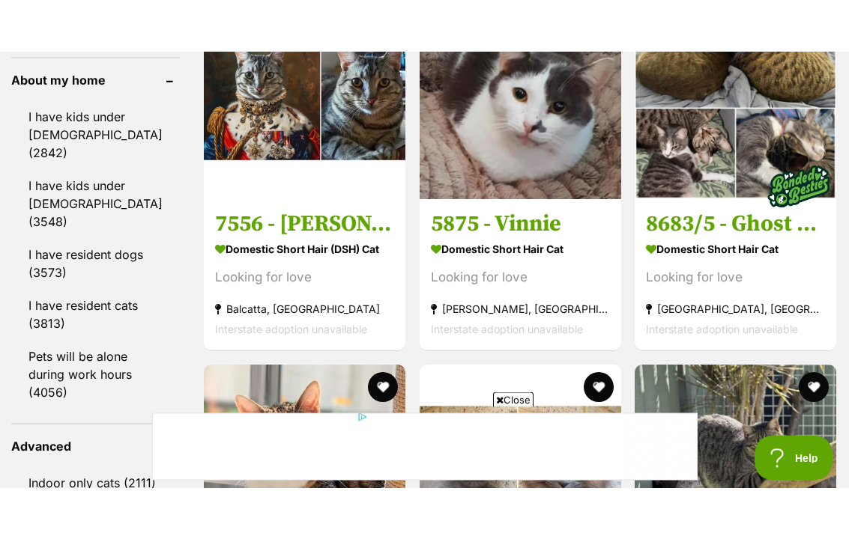
scroll to position [1815, 0]
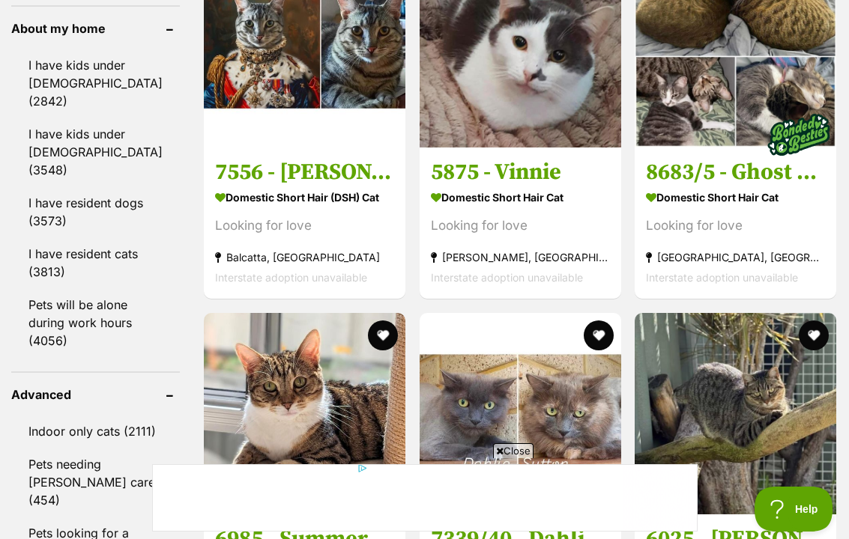
click at [50, 356] on link "Pets will be alone during work hours (4056)" at bounding box center [95, 322] width 169 height 67
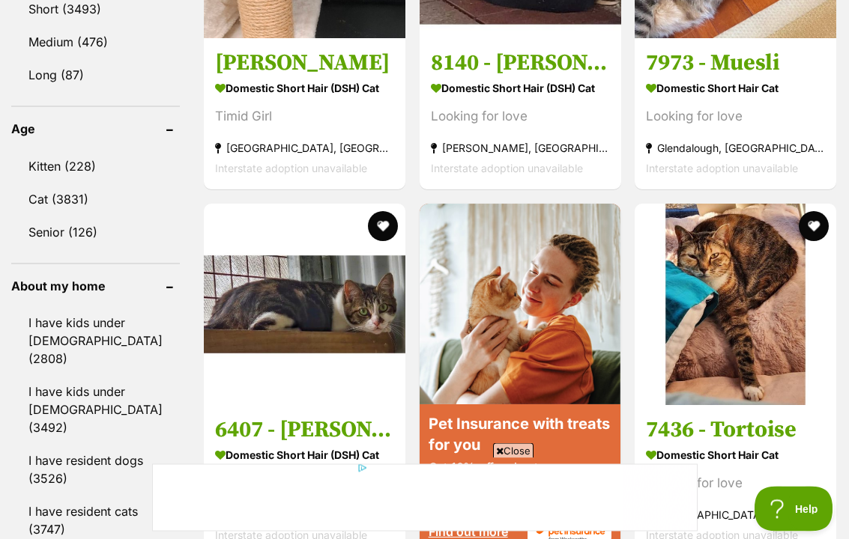
scroll to position [1558, 0]
click at [53, 182] on link "Kitten (228)" at bounding box center [95, 166] width 169 height 31
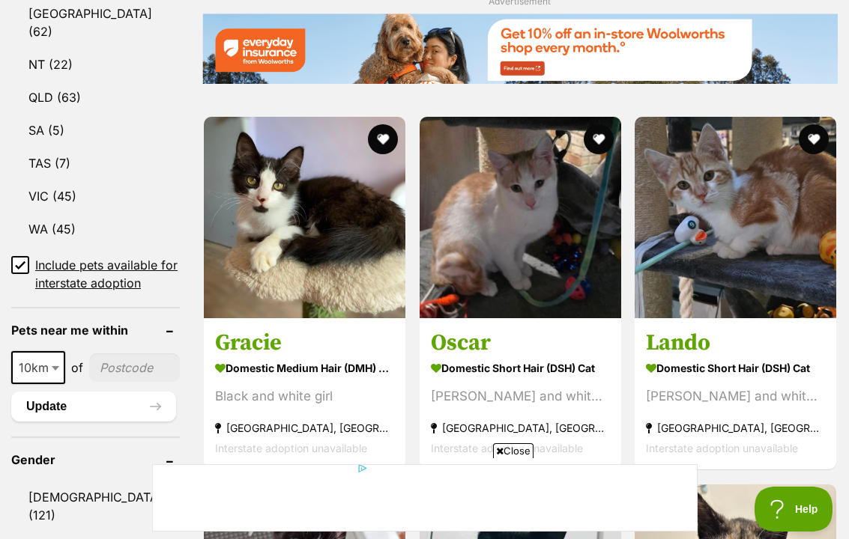
click at [79, 245] on link "WA (45)" at bounding box center [95, 228] width 169 height 31
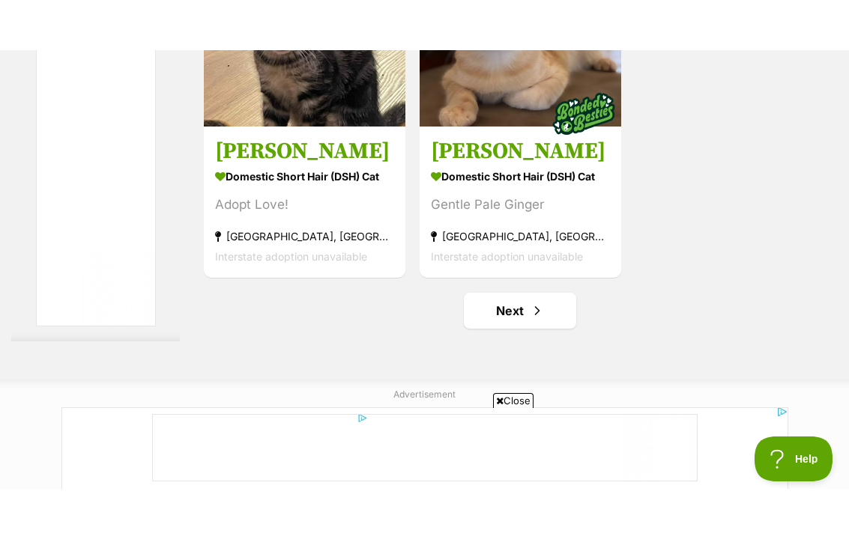
scroll to position [2977, 0]
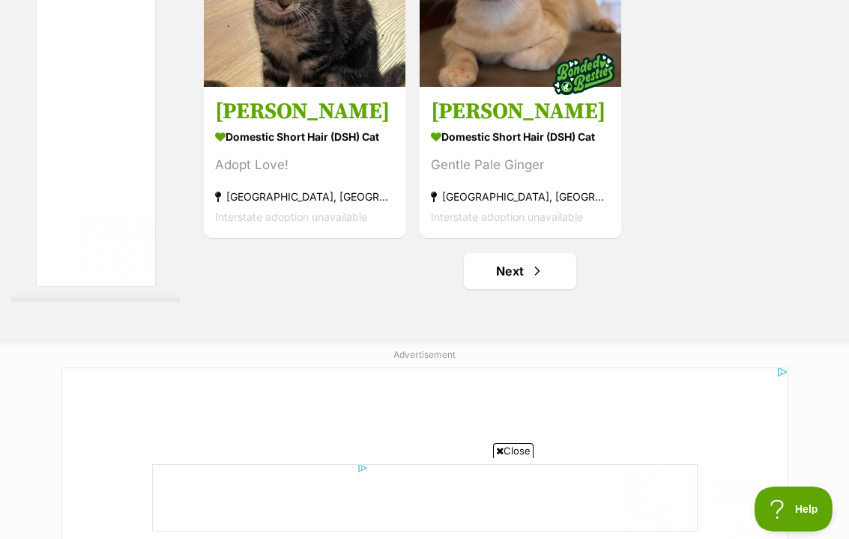
click at [547, 289] on link "Next" at bounding box center [520, 271] width 112 height 36
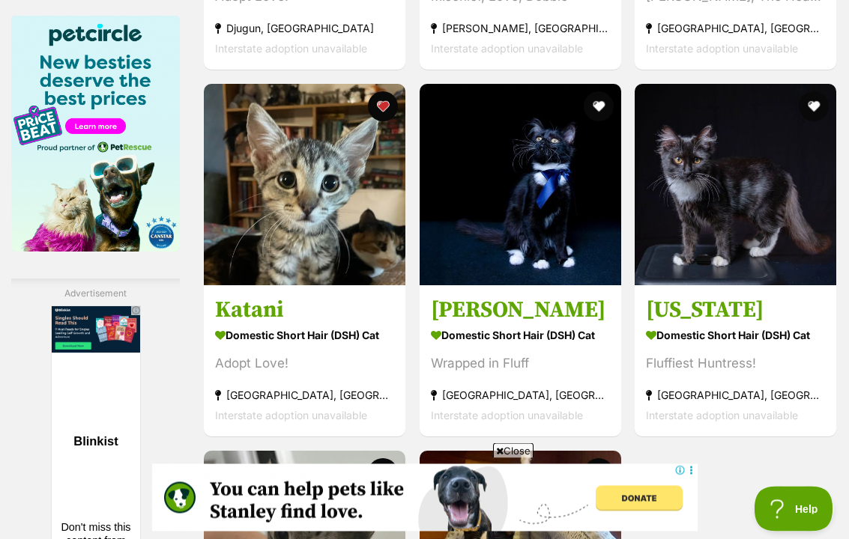
scroll to position [2412, 0]
click at [216, 285] on img at bounding box center [304, 184] width 201 height 201
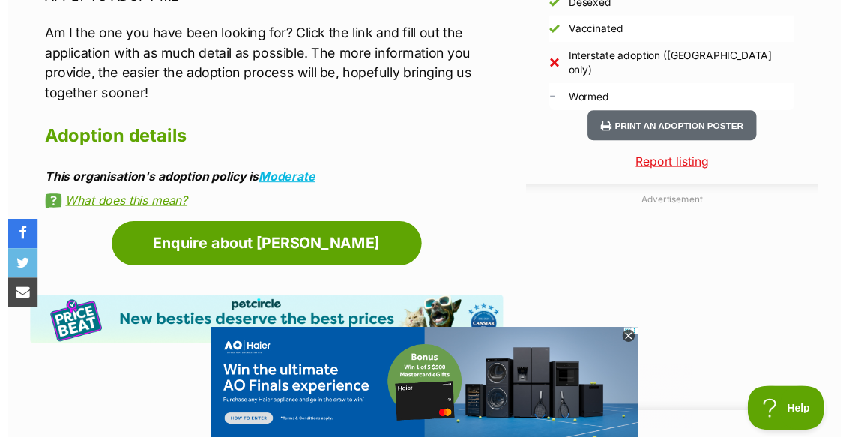
scroll to position [1404, 0]
